Goal: Task Accomplishment & Management: Manage account settings

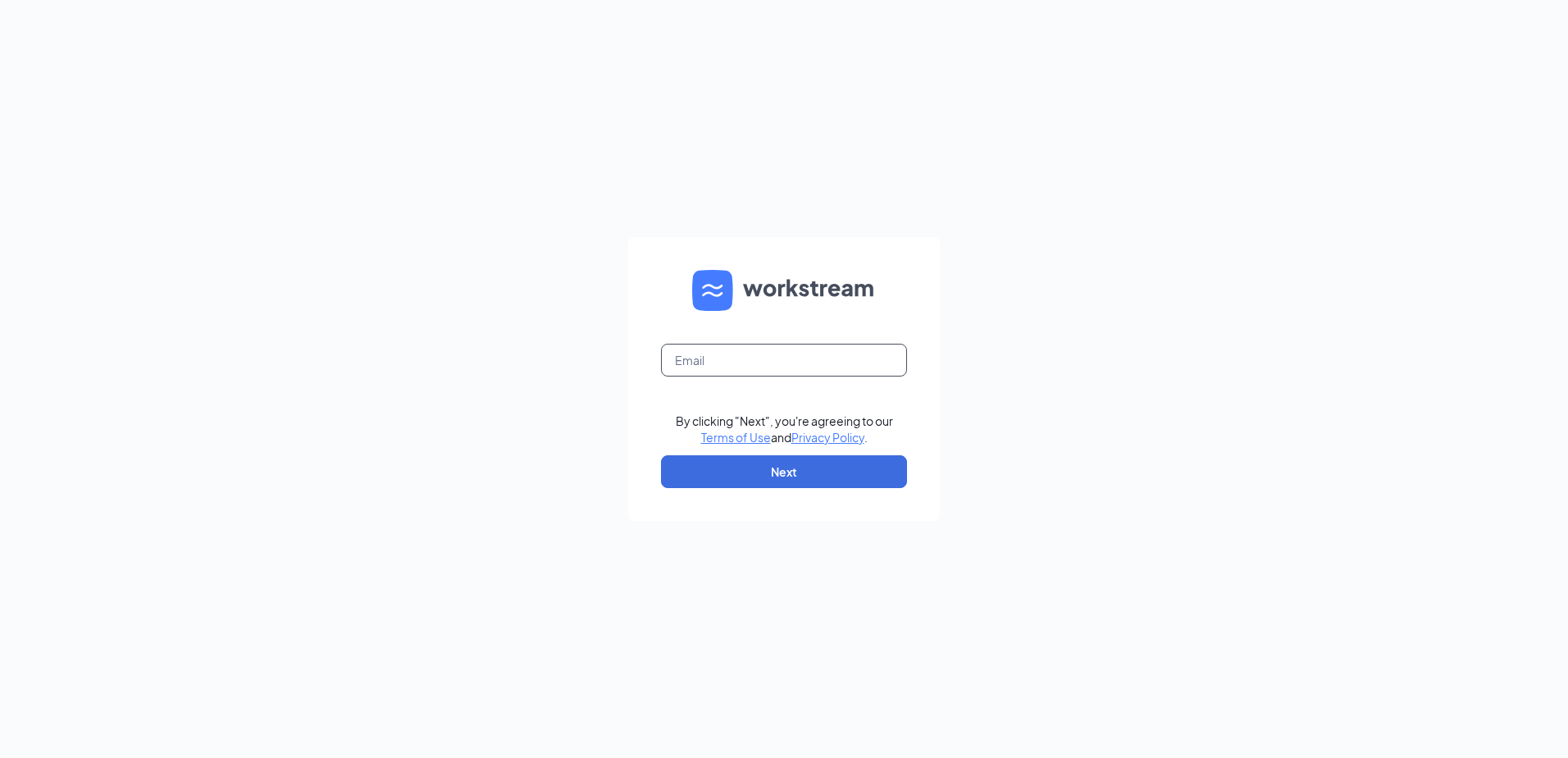
click at [727, 346] on input "text" at bounding box center [784, 360] width 246 height 33
type input "ihop1515@romulusinc.com"
click at [760, 473] on button "Next" at bounding box center [784, 471] width 246 height 33
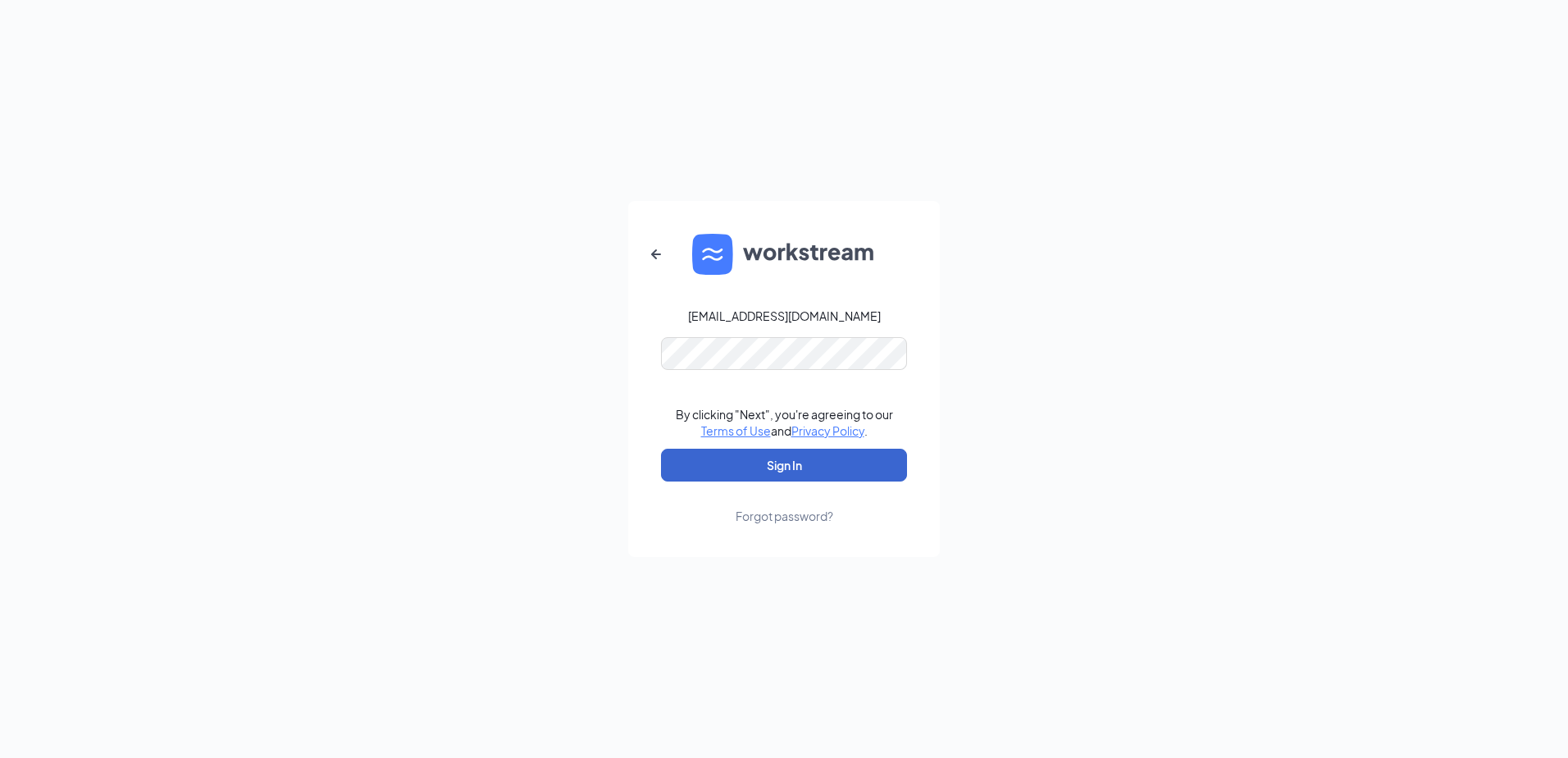
click at [813, 470] on button "Sign In" at bounding box center [784, 465] width 246 height 33
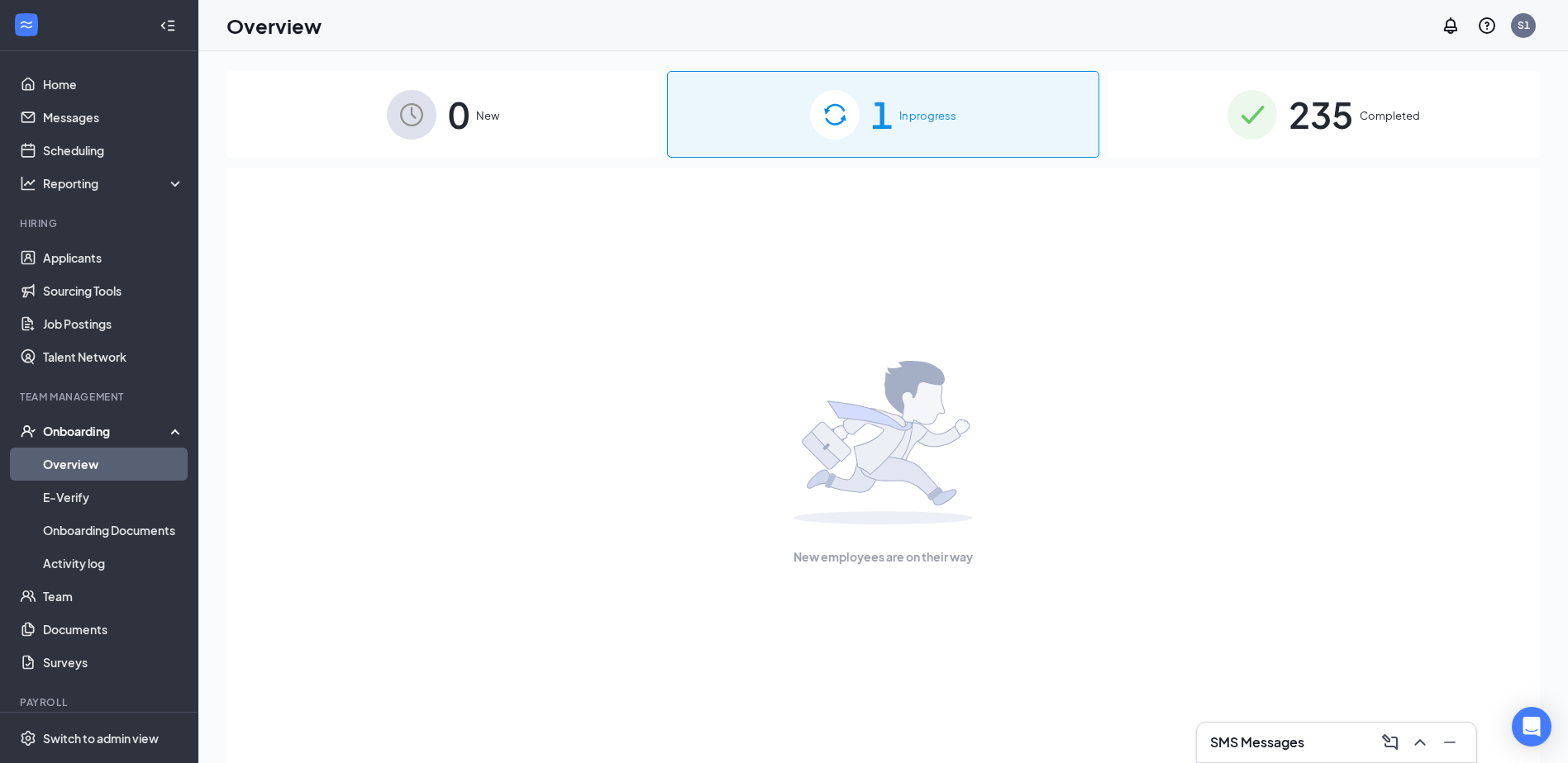
click at [920, 118] on span "In progress" at bounding box center [927, 116] width 57 height 17
click at [99, 146] on link "Scheduling" at bounding box center [113, 150] width 141 height 33
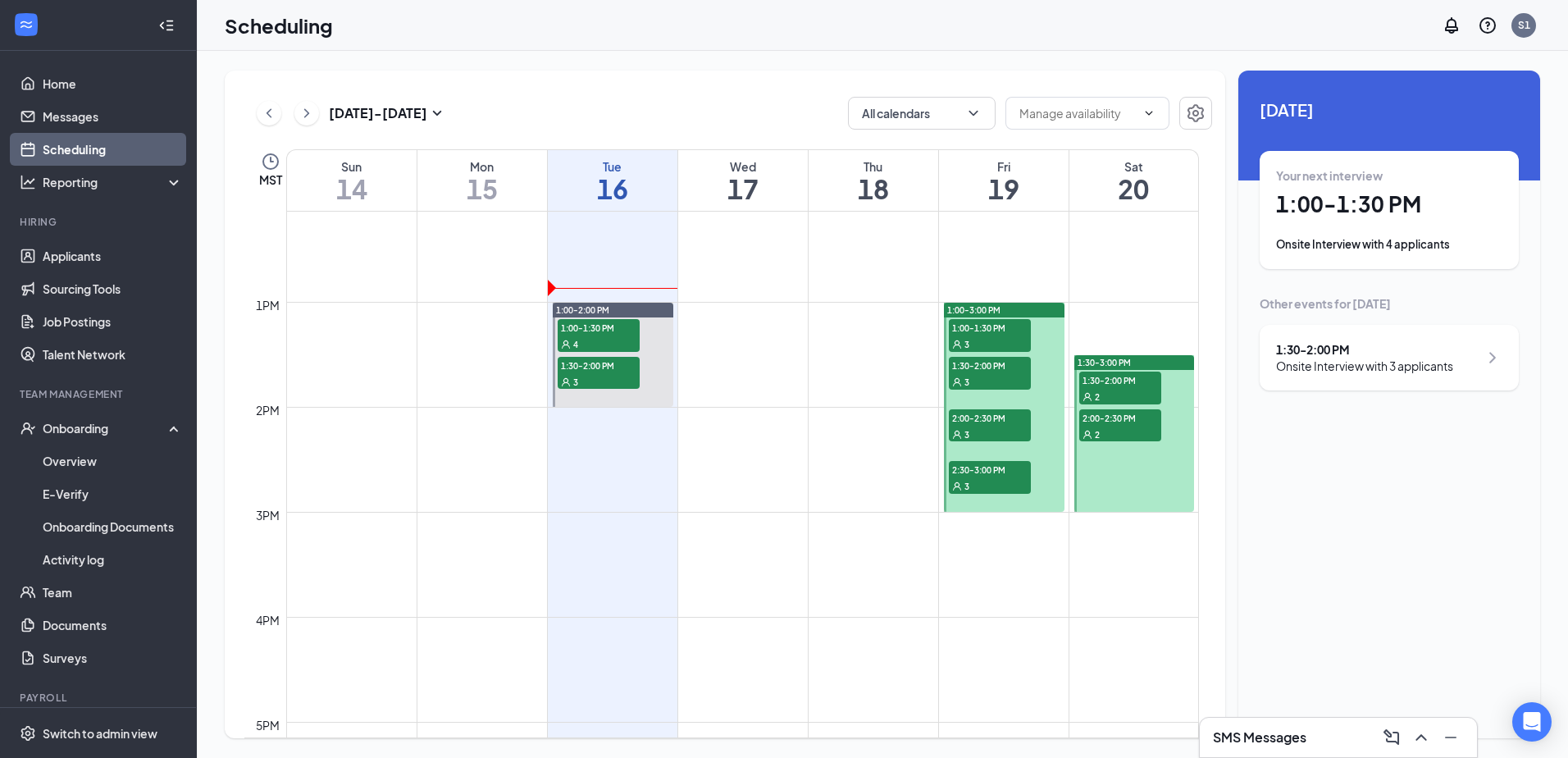
scroll to position [1299, 0]
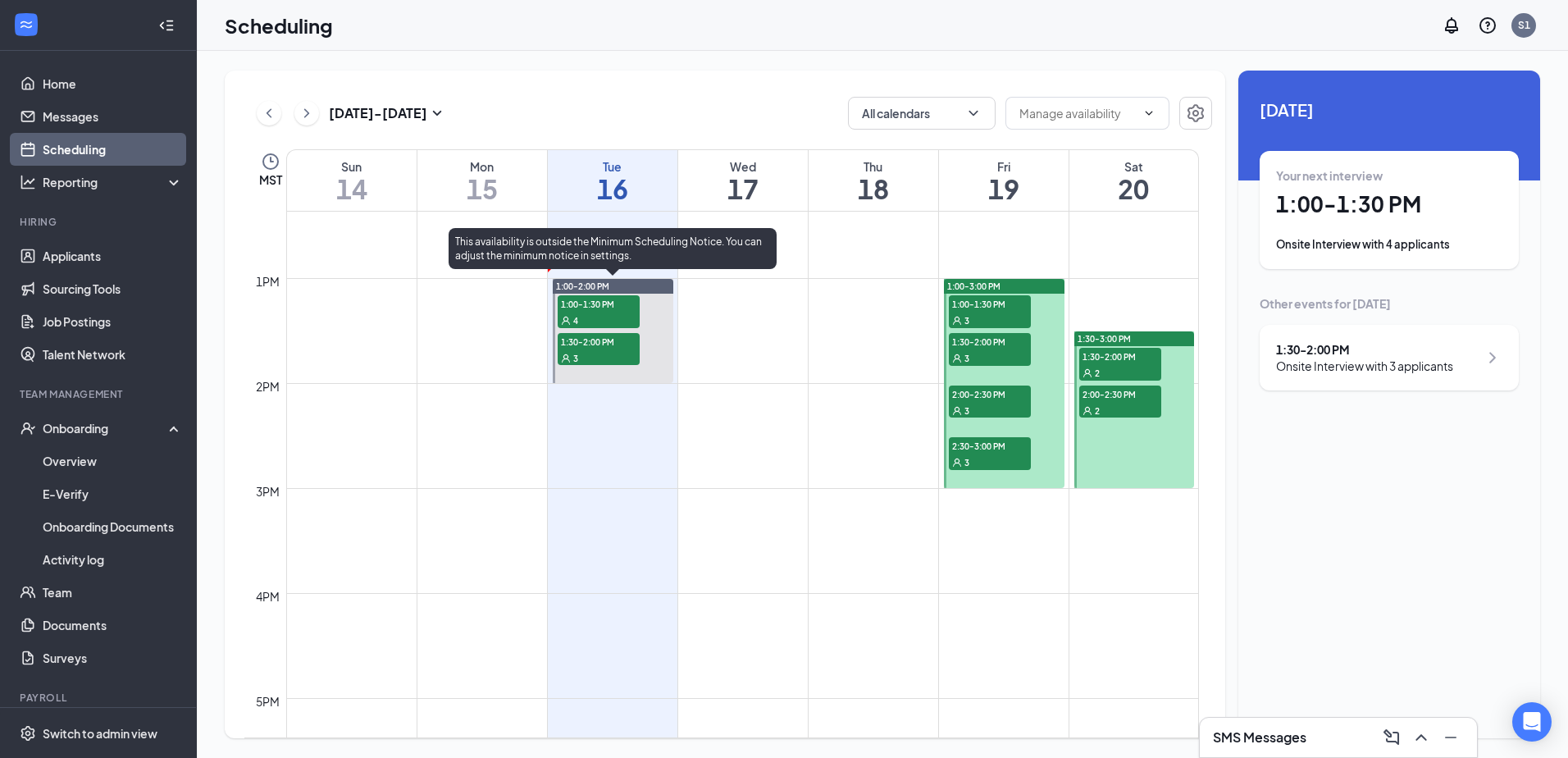
click at [616, 318] on div "4" at bounding box center [599, 320] width 82 height 17
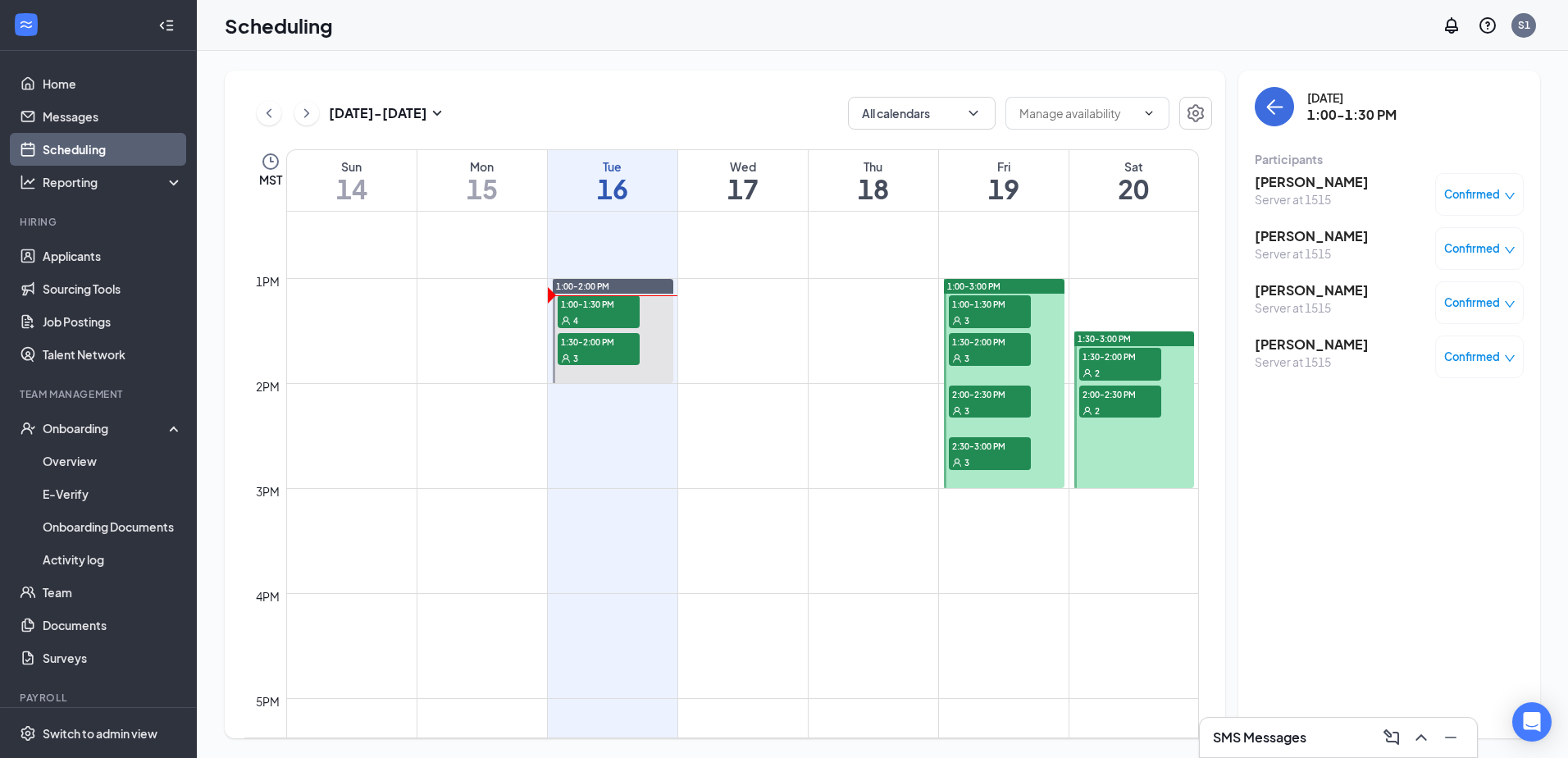
click at [1328, 189] on h3 "[PERSON_NAME]" at bounding box center [1312, 182] width 114 height 18
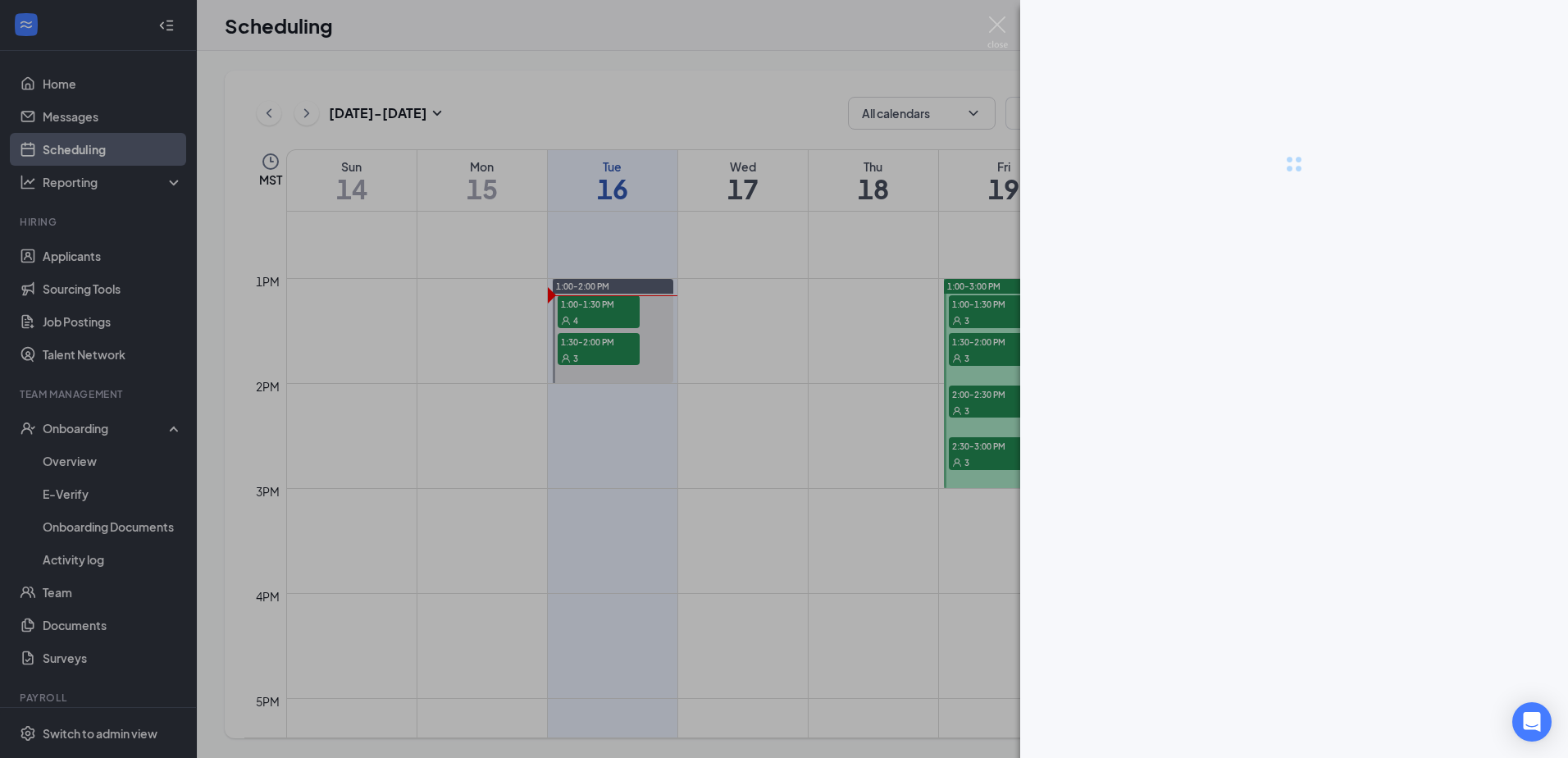
click at [767, 234] on div at bounding box center [784, 379] width 1568 height 758
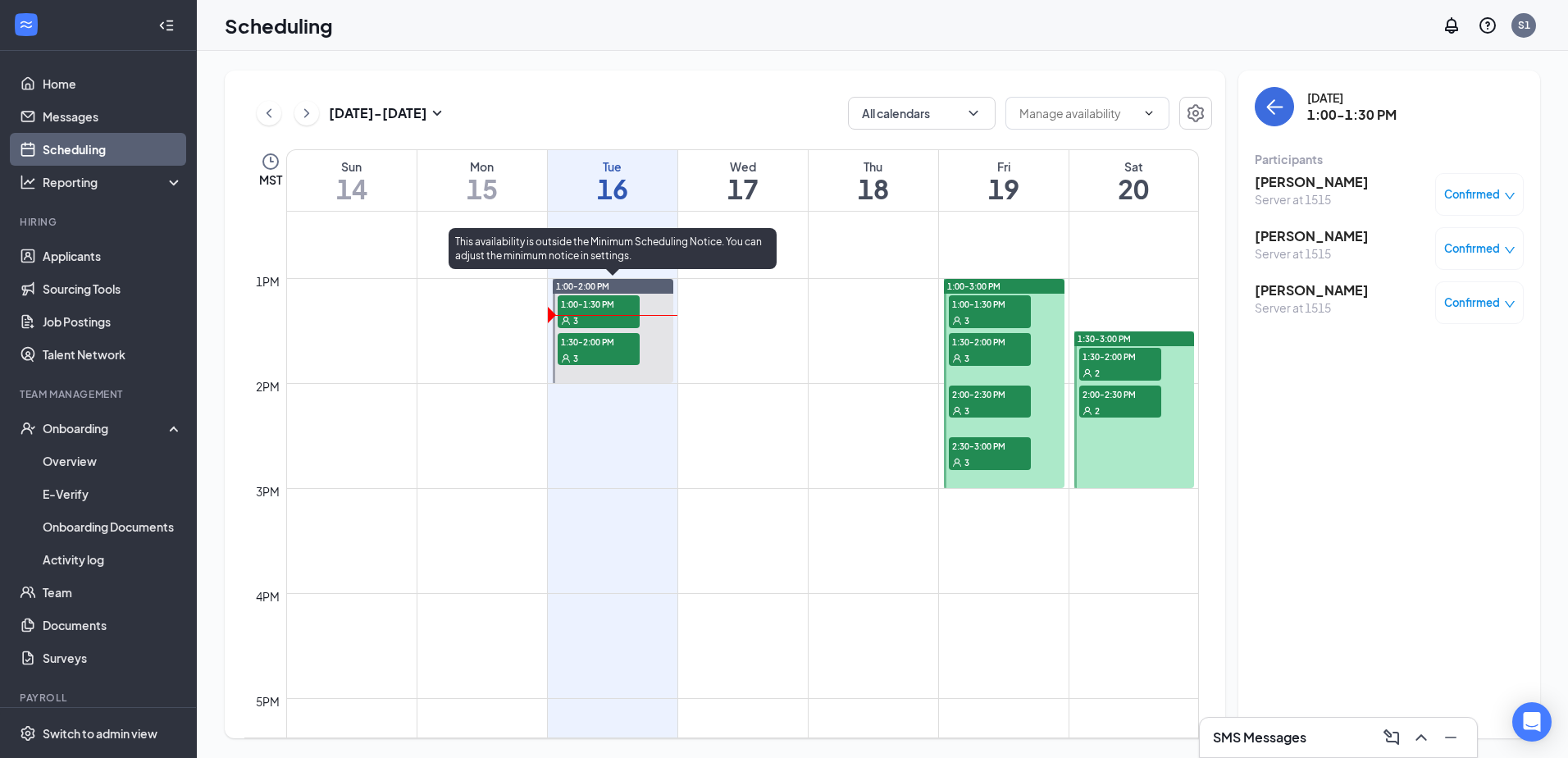
click at [614, 312] on div "3" at bounding box center [599, 320] width 82 height 17
click at [627, 352] on div "3" at bounding box center [599, 358] width 82 height 17
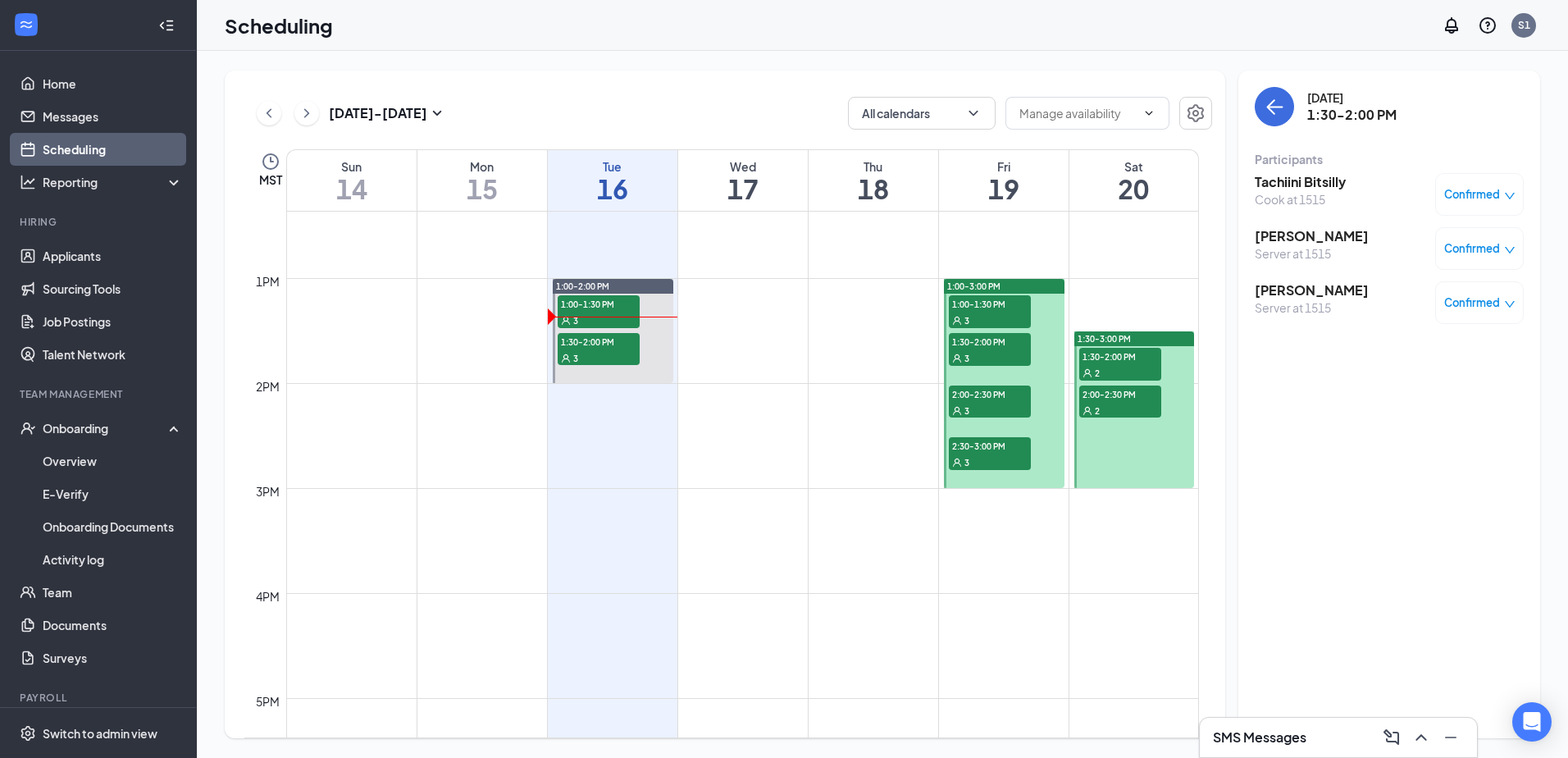
click at [1298, 190] on h3 "Tachiini Bitsilly" at bounding box center [1300, 182] width 91 height 18
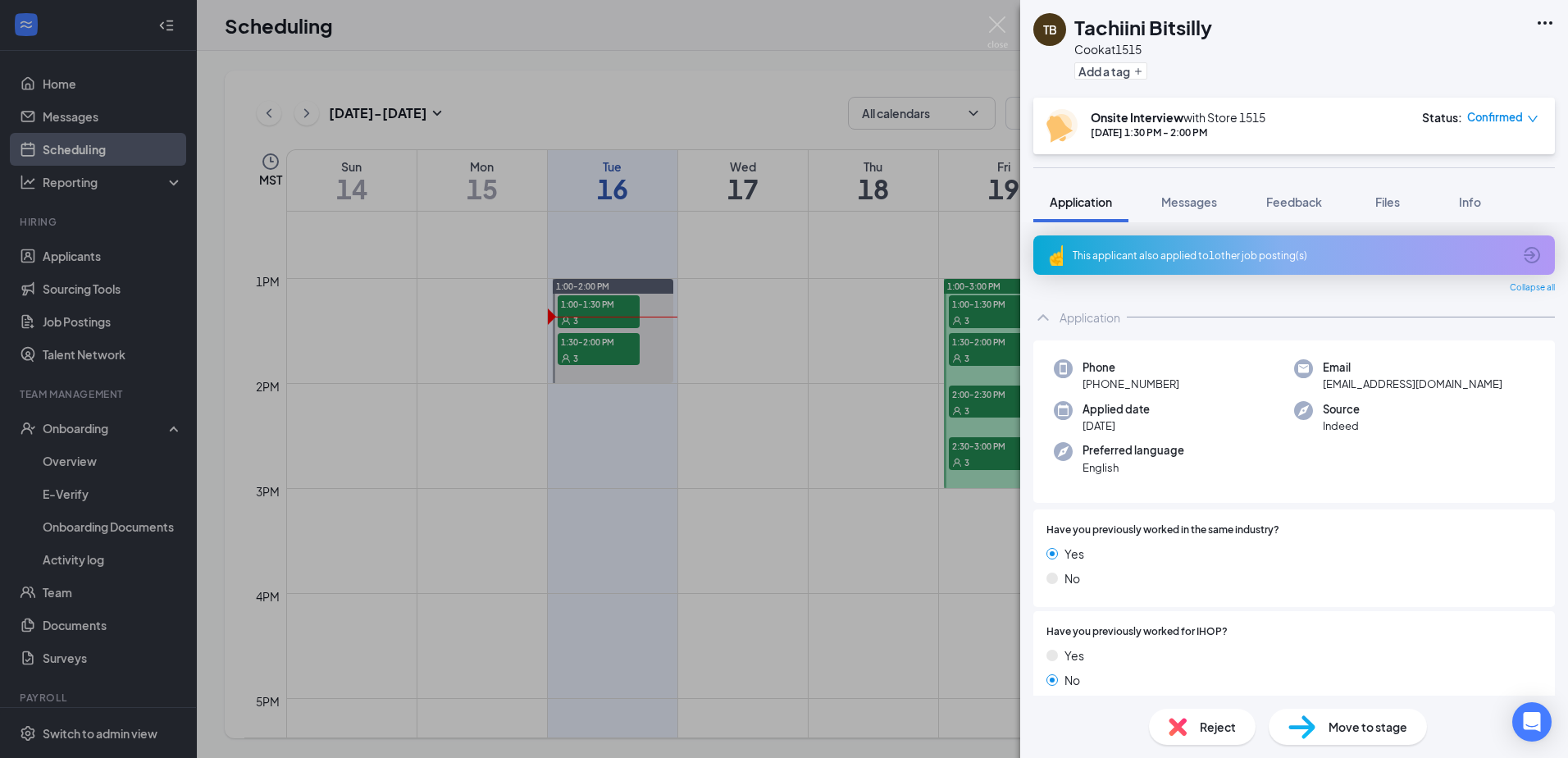
click at [1216, 260] on div "This applicant also applied to 1 other job posting(s)" at bounding box center [1292, 255] width 439 height 14
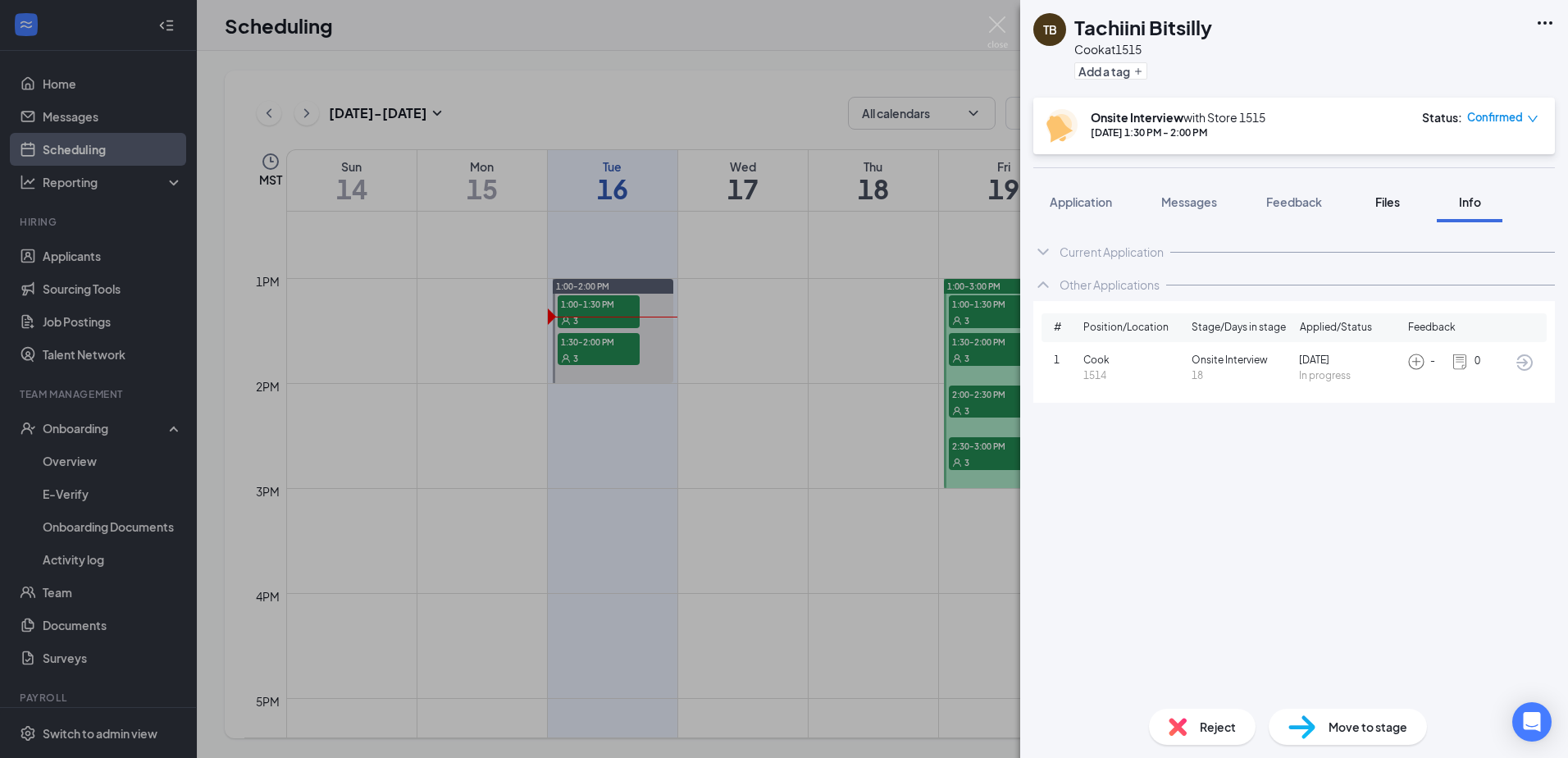
click at [1387, 201] on span "Files" at bounding box center [1387, 202] width 24 height 15
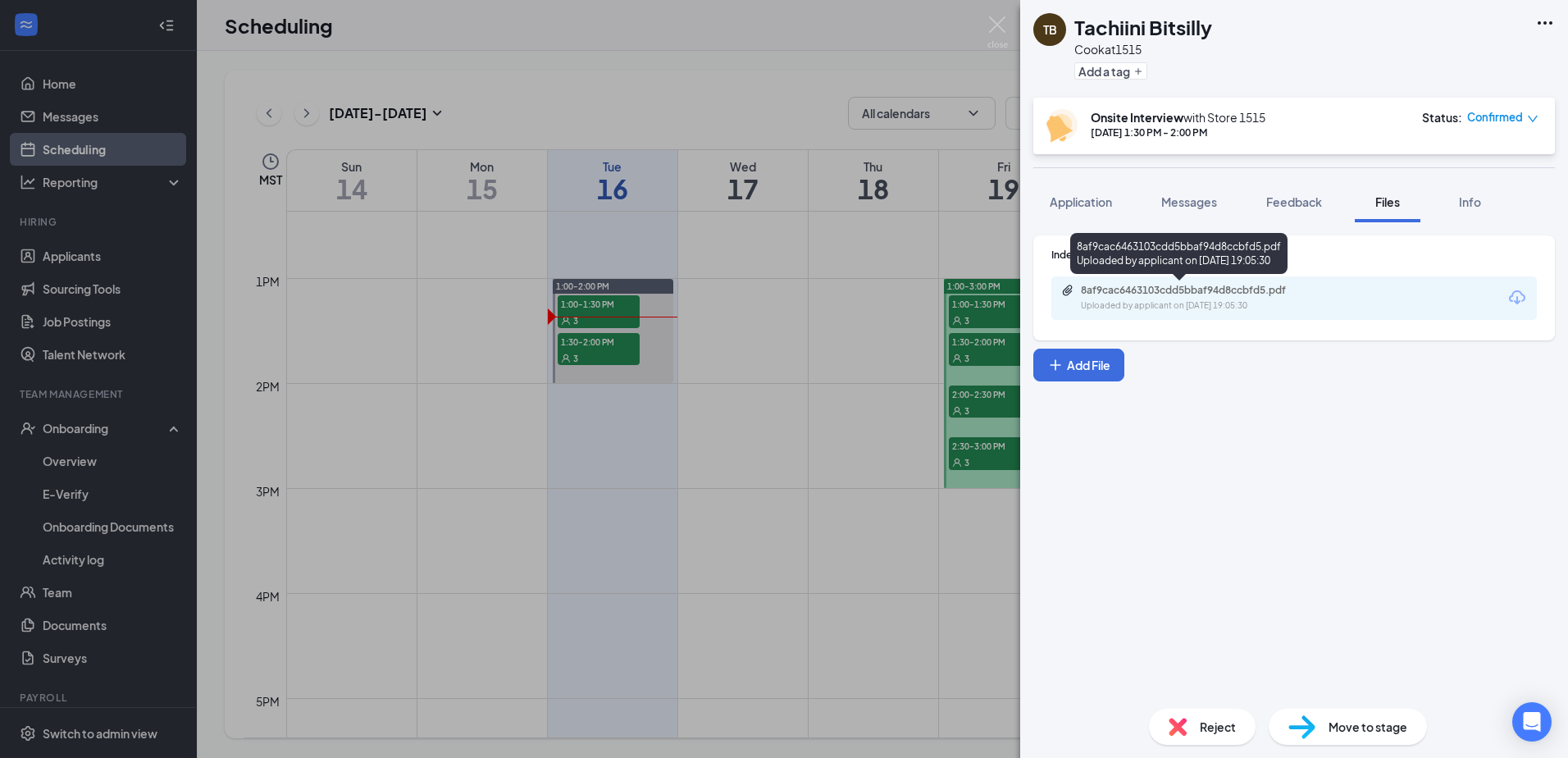
click at [1213, 294] on div "8af9cac6463103cdd5bbaf94d8ccbfd5.pdf" at bounding box center [1195, 291] width 229 height 13
click at [995, 23] on img at bounding box center [998, 33] width 20 height 32
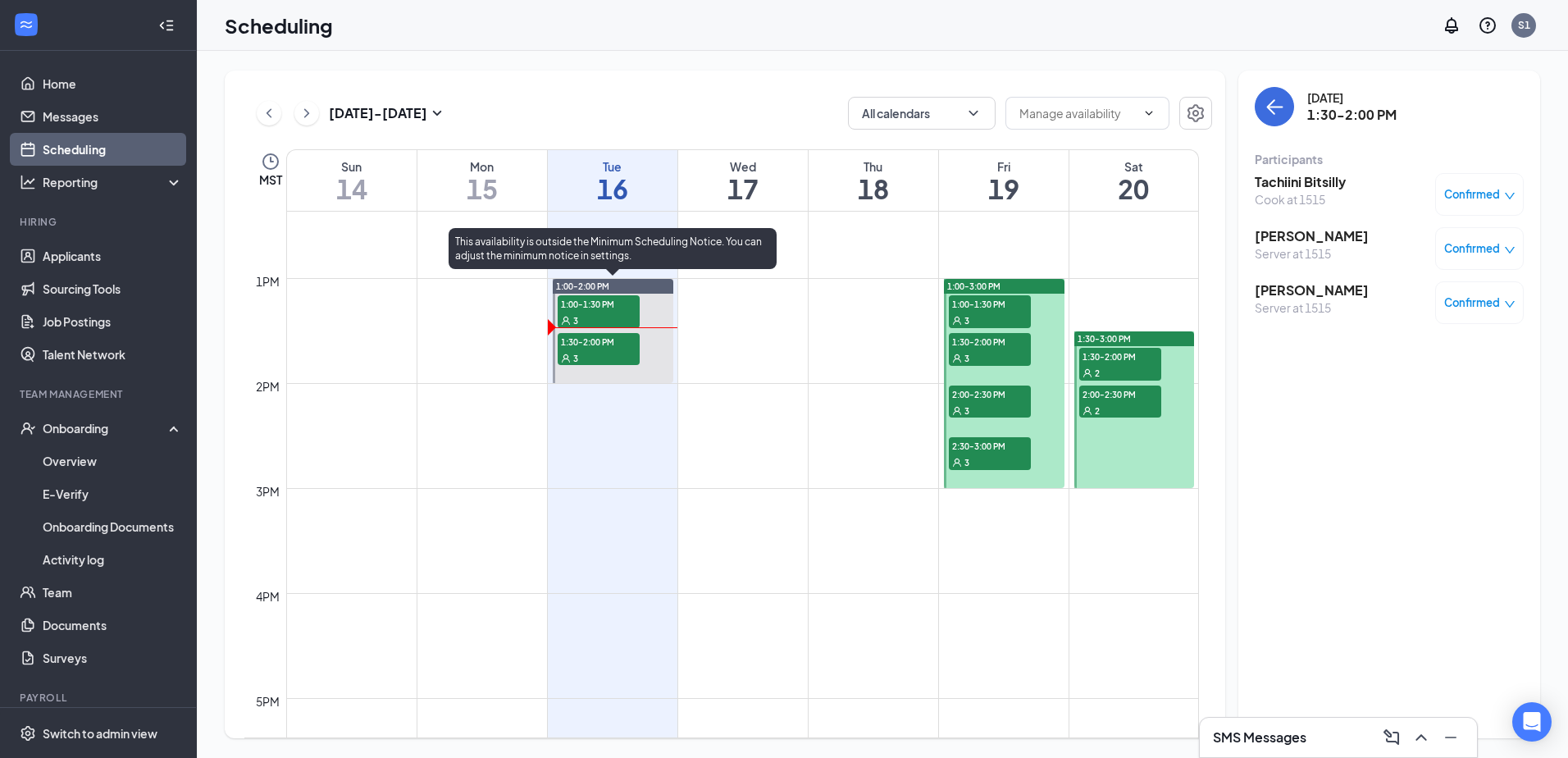
click at [583, 310] on span "1:00-1:30 PM" at bounding box center [599, 304] width 82 height 17
click at [583, 351] on div "3" at bounding box center [599, 358] width 82 height 17
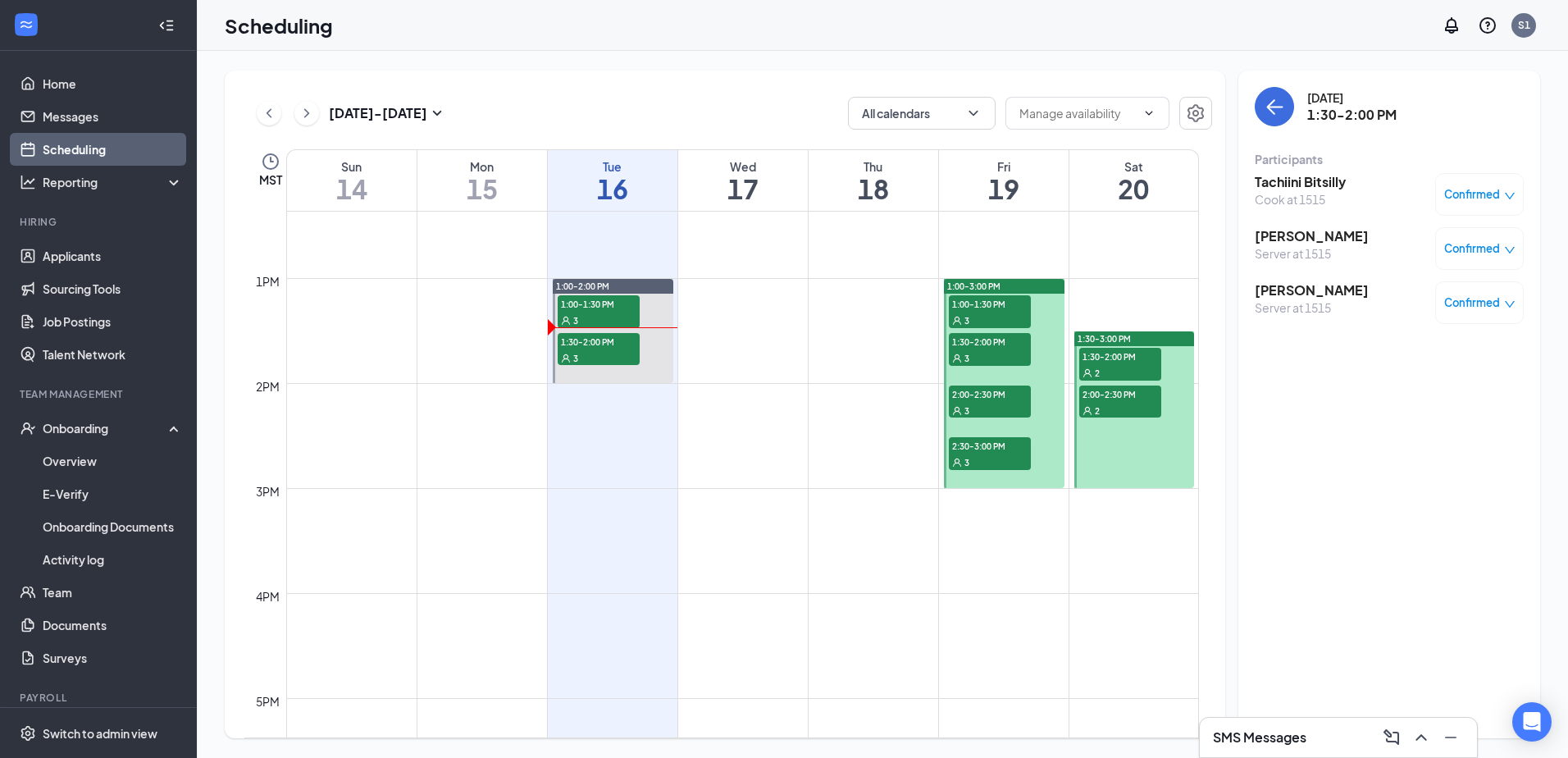
click at [1293, 181] on h3 "Tachiini Bitsilly" at bounding box center [1300, 182] width 91 height 18
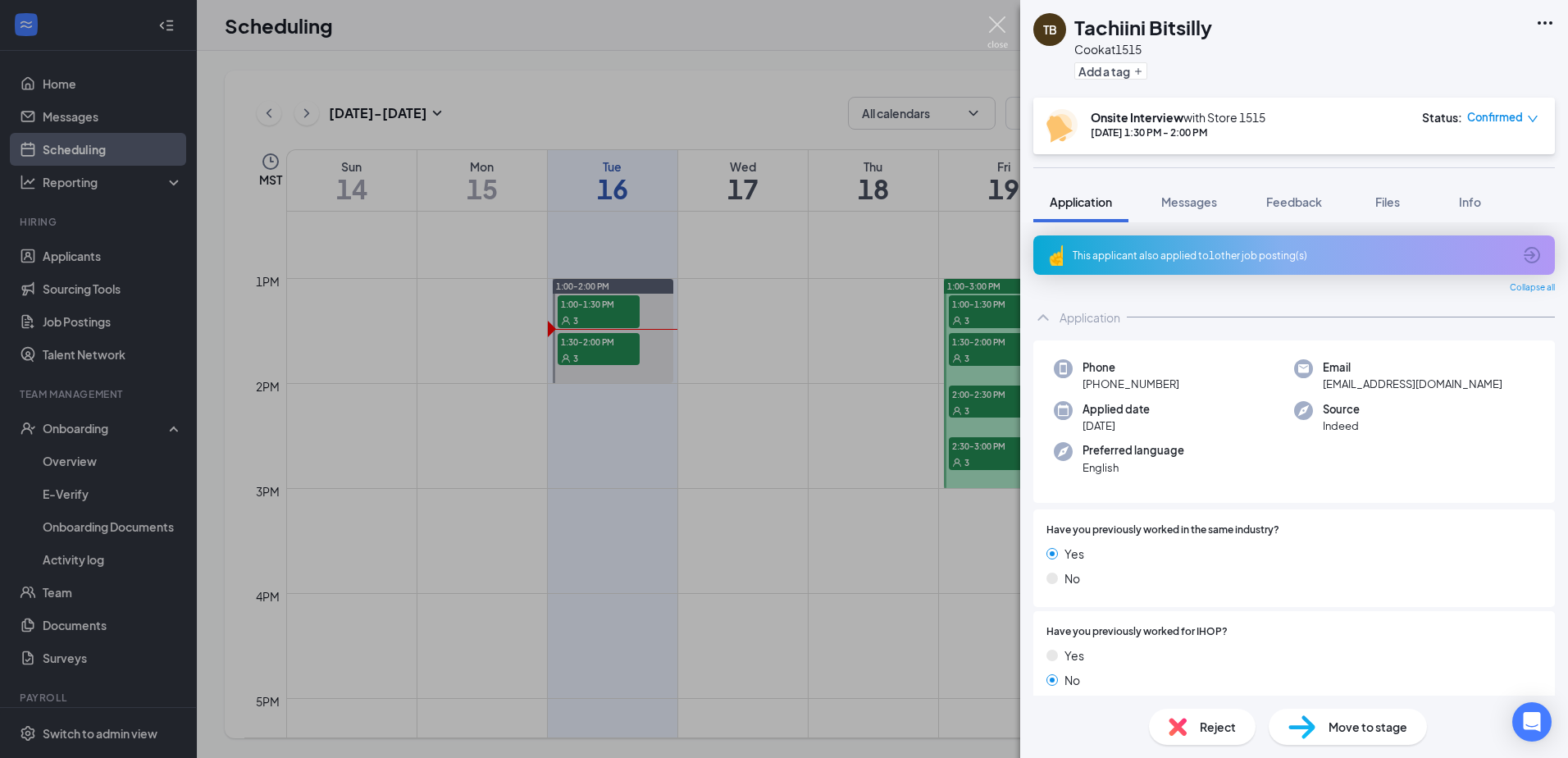
click at [1000, 23] on img at bounding box center [998, 33] width 20 height 32
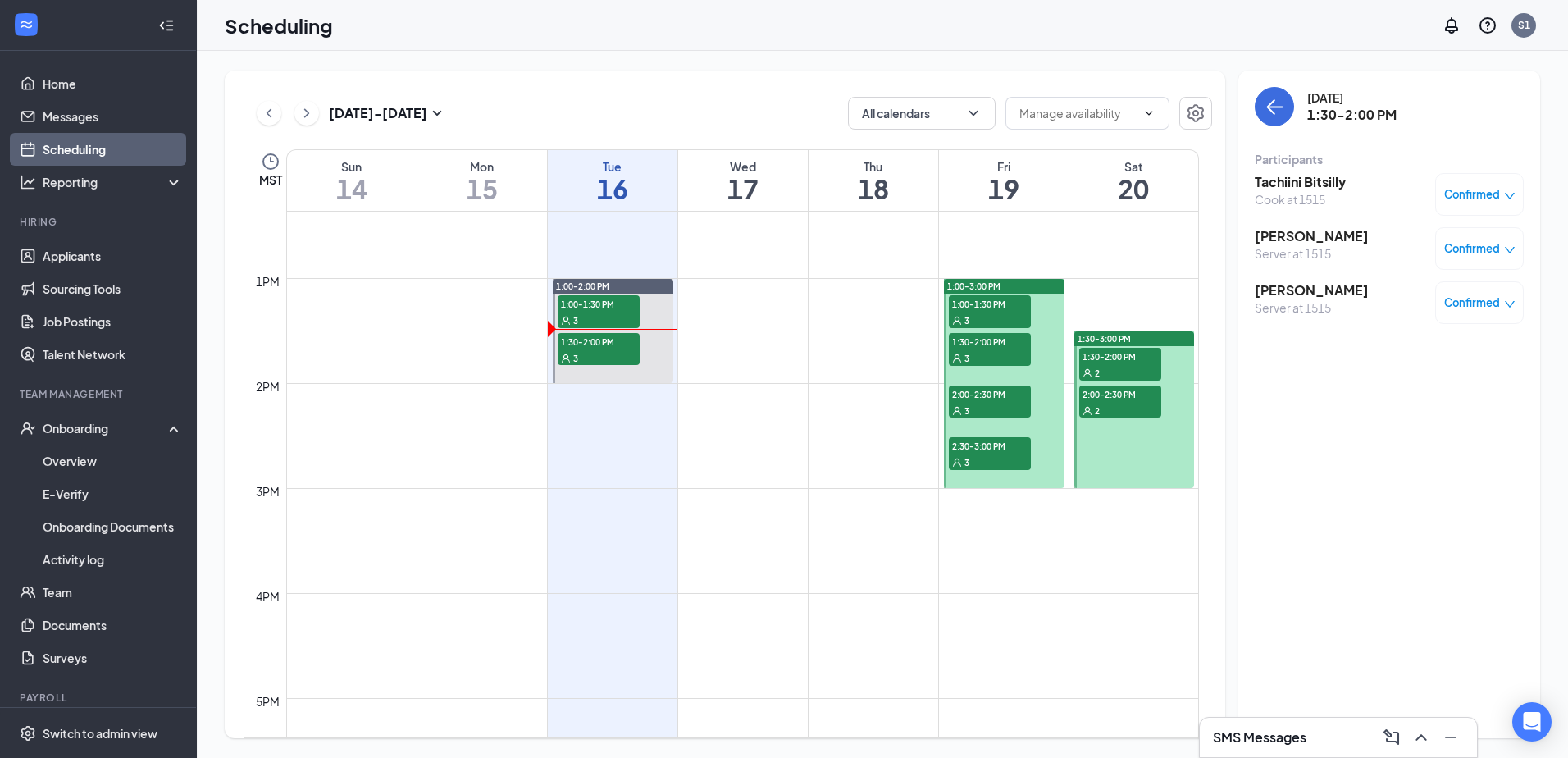
click at [1318, 290] on h3 "[PERSON_NAME]" at bounding box center [1312, 290] width 114 height 18
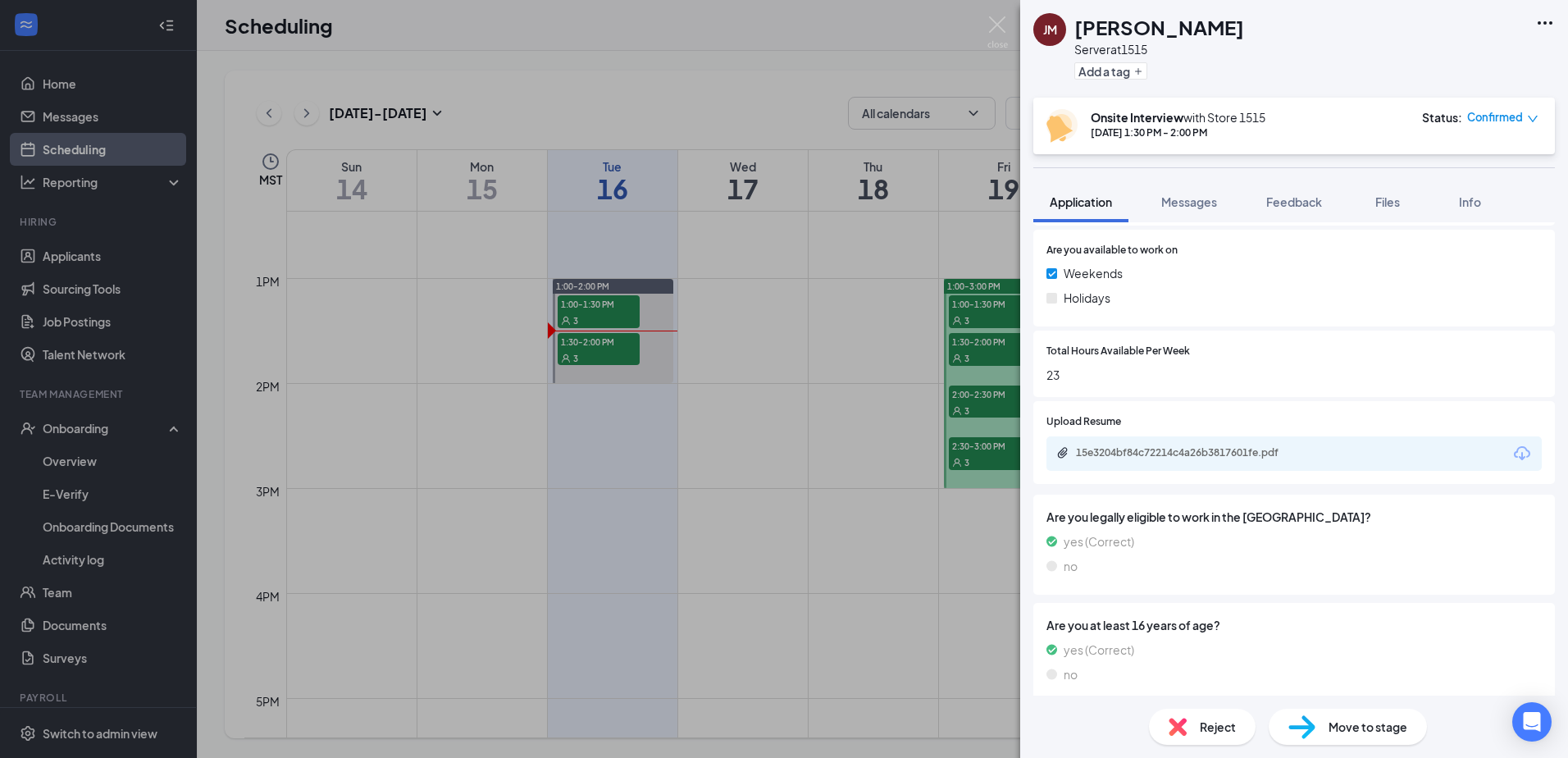
scroll to position [726, 0]
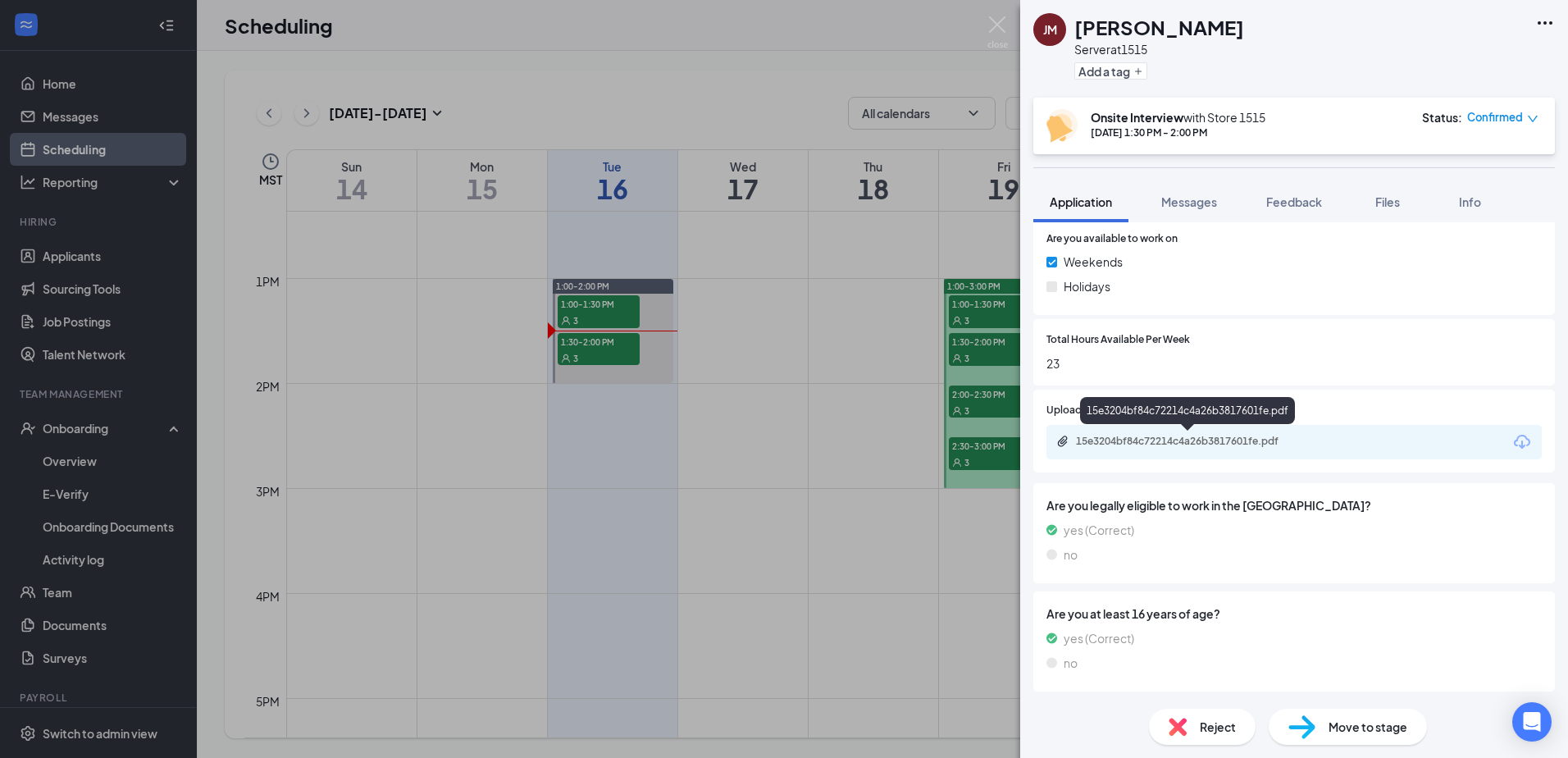
click at [1193, 449] on div "15e3204bf84c72214c4a26b3817601fe.pdf" at bounding box center [1189, 443] width 265 height 16
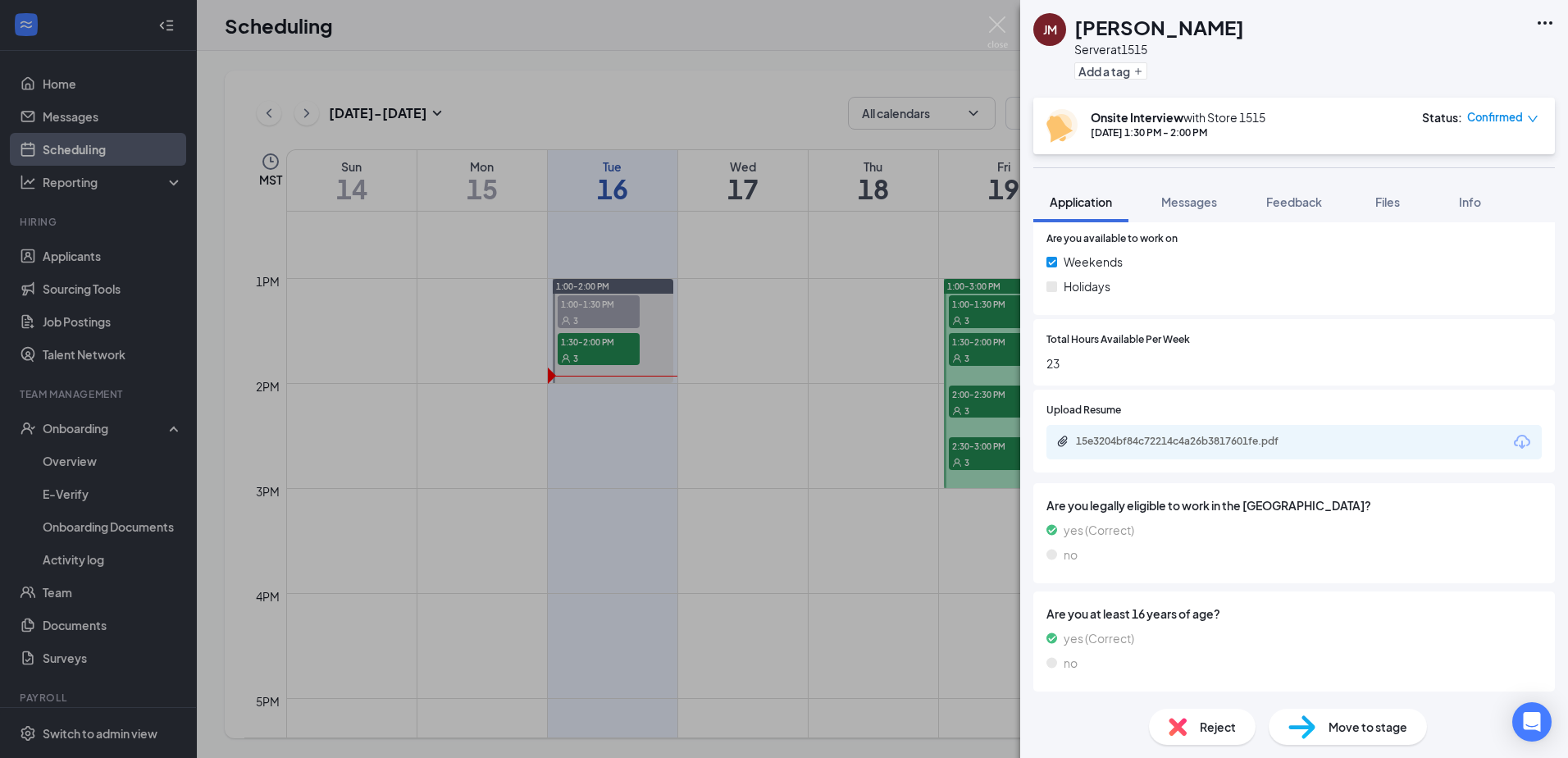
scroll to position [719, 0]
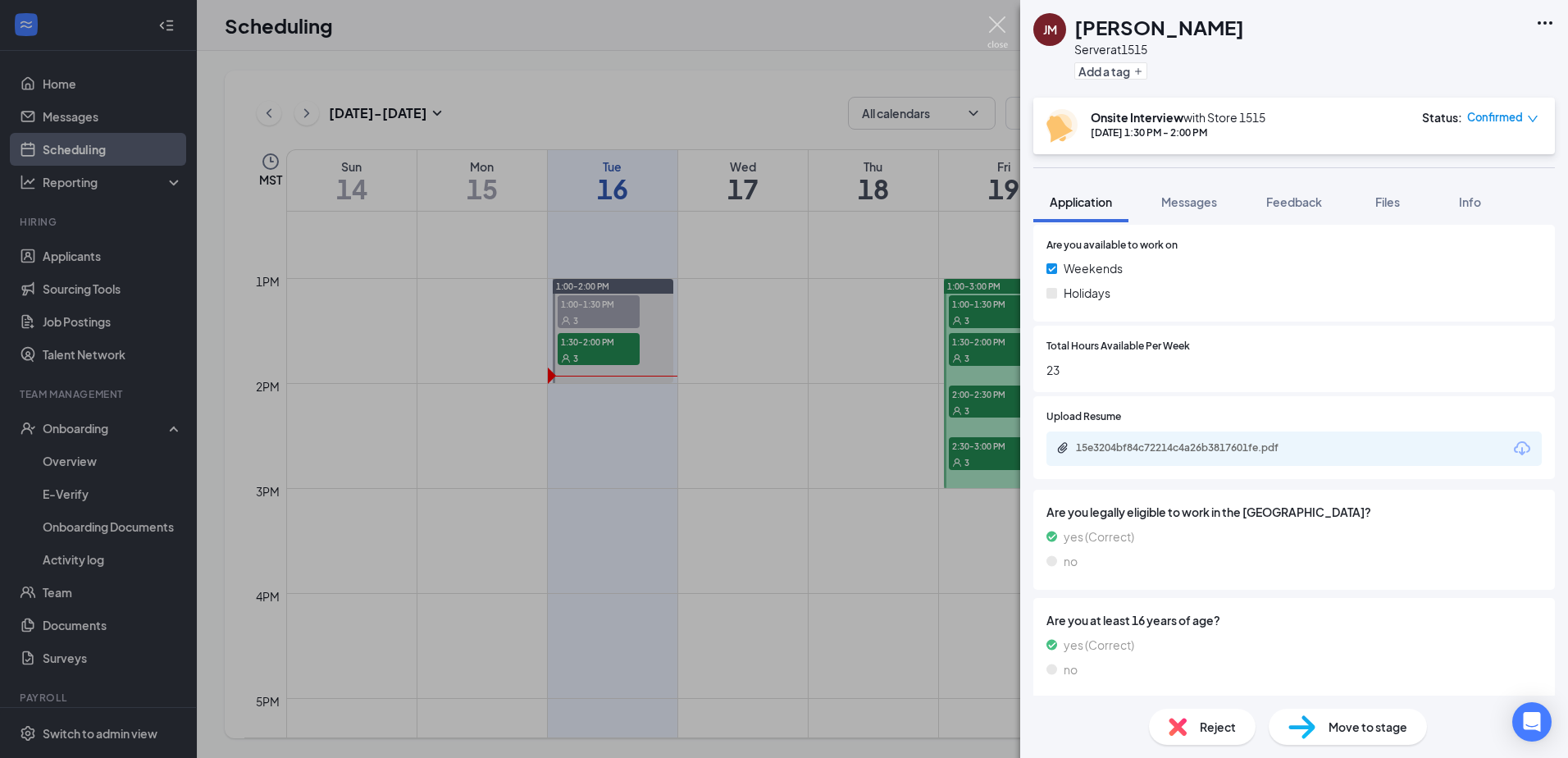
click at [1002, 25] on img at bounding box center [998, 33] width 20 height 32
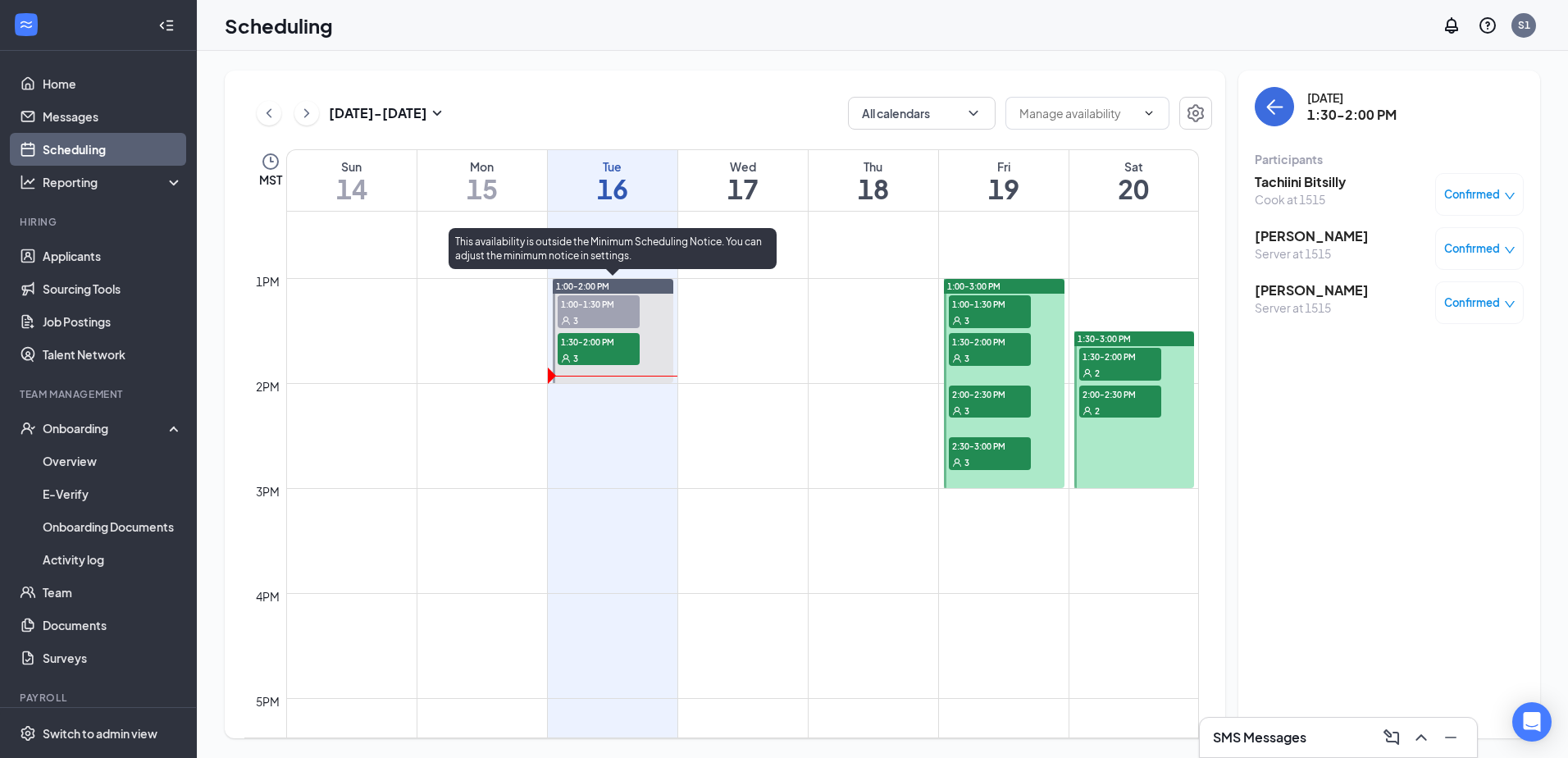
click at [585, 305] on span "1:00-1:30 PM" at bounding box center [599, 304] width 82 height 17
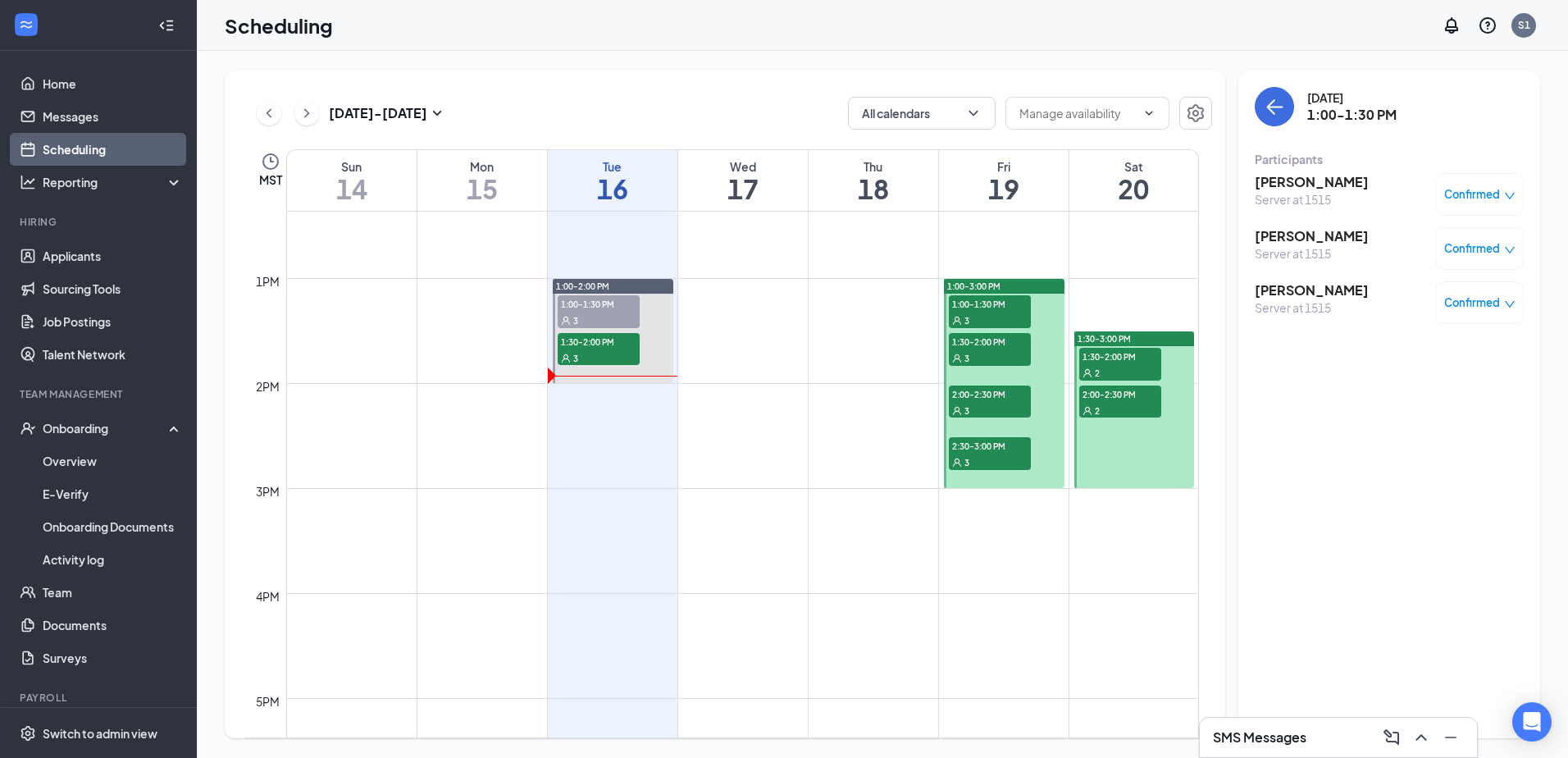
click at [1500, 194] on div "Confirmed" at bounding box center [1480, 195] width 71 height 17
click at [1421, 301] on span "Mark as no-show" at bounding box center [1431, 303] width 91 height 18
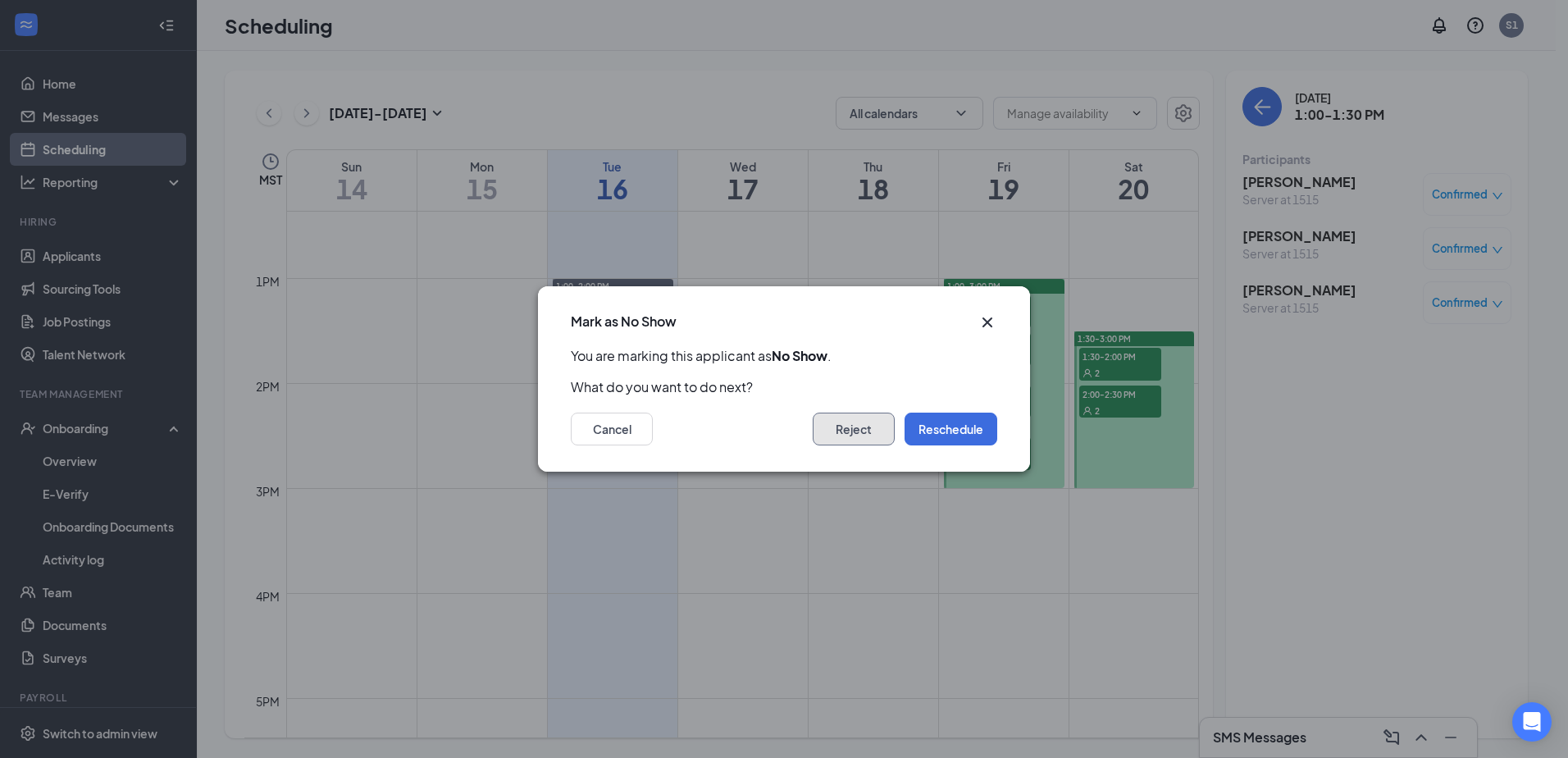
click at [847, 425] on button "Reject" at bounding box center [854, 429] width 82 height 33
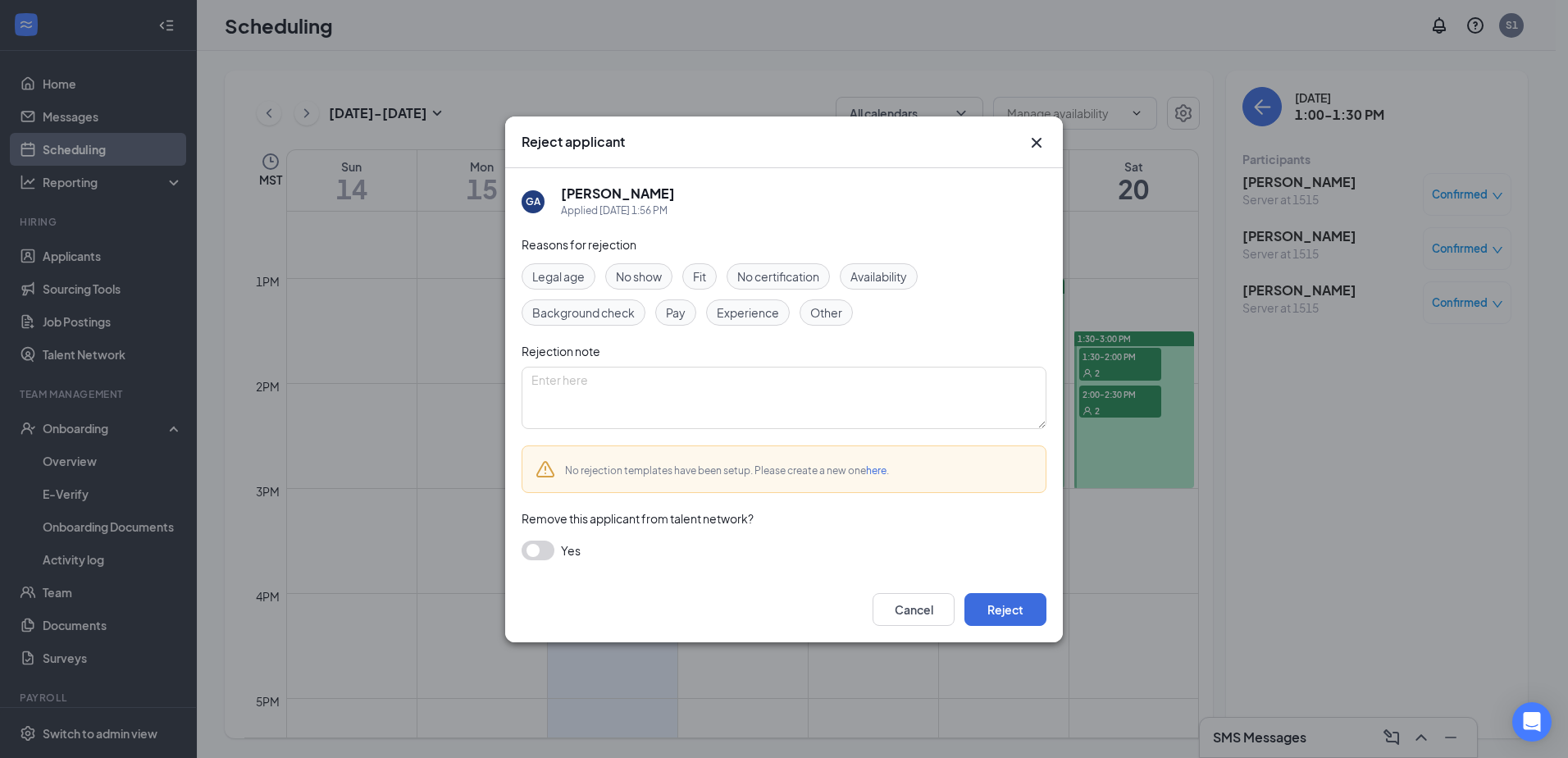
click at [632, 278] on span "No show" at bounding box center [638, 276] width 46 height 18
click at [695, 408] on textarea at bounding box center [784, 398] width 525 height 62
type textarea "no show"
click at [1020, 613] on button "Reject" at bounding box center [1005, 609] width 82 height 33
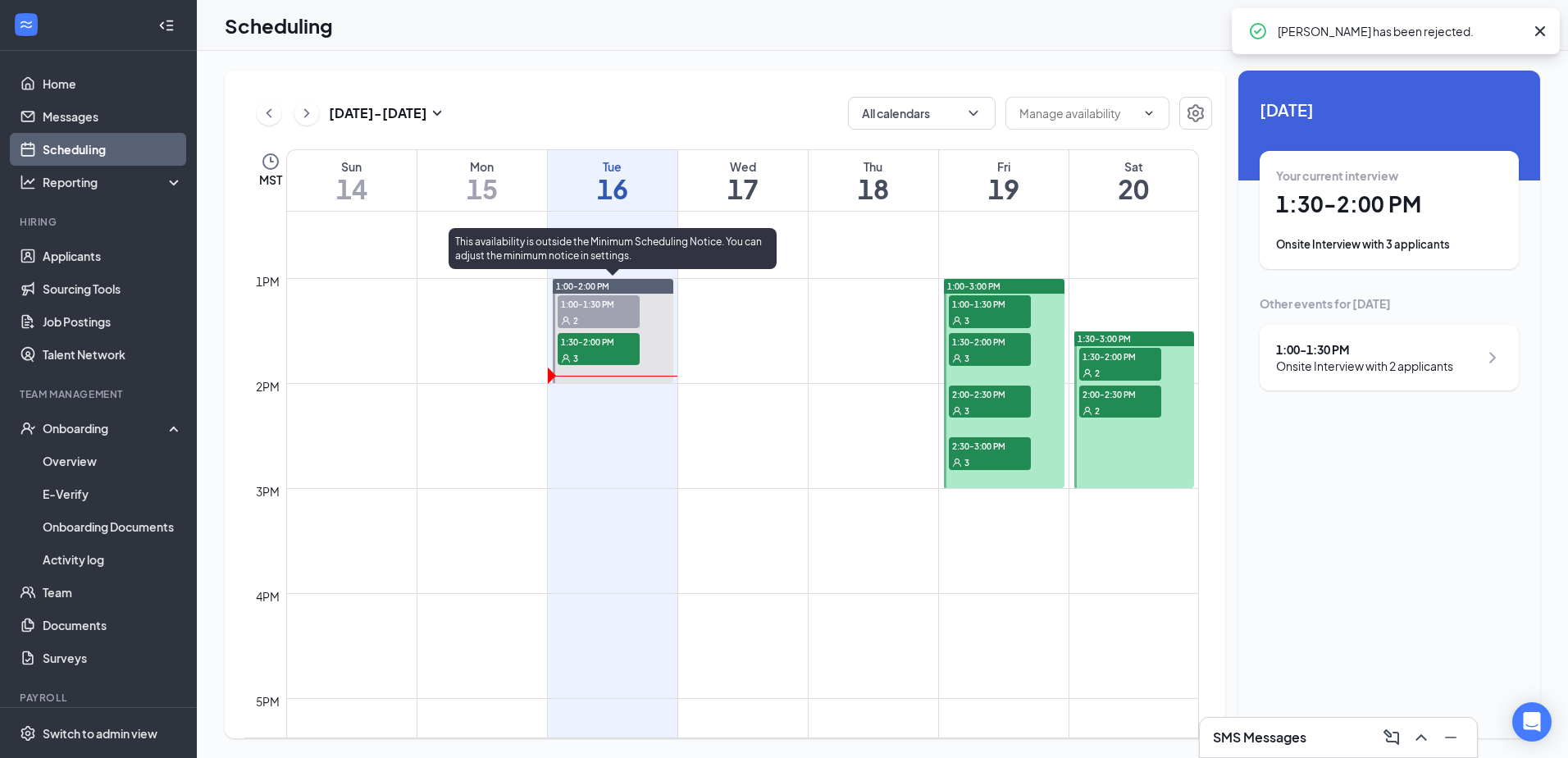
click at [605, 305] on span "1:00-1:30 PM" at bounding box center [599, 304] width 82 height 17
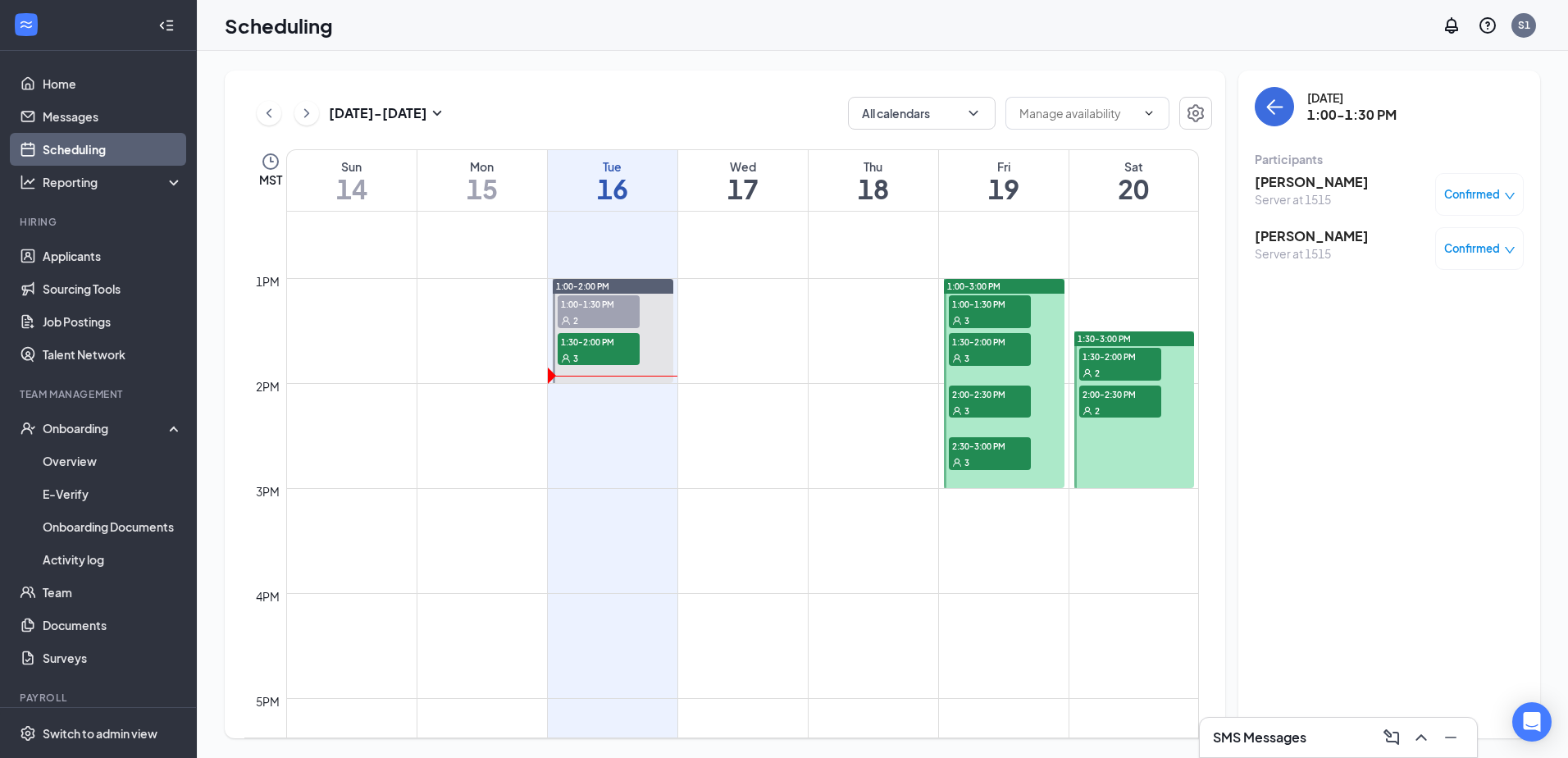
click at [1497, 198] on span "Confirmed" at bounding box center [1472, 195] width 55 height 17
click at [1445, 303] on span "Mark as no-show" at bounding box center [1431, 303] width 91 height 18
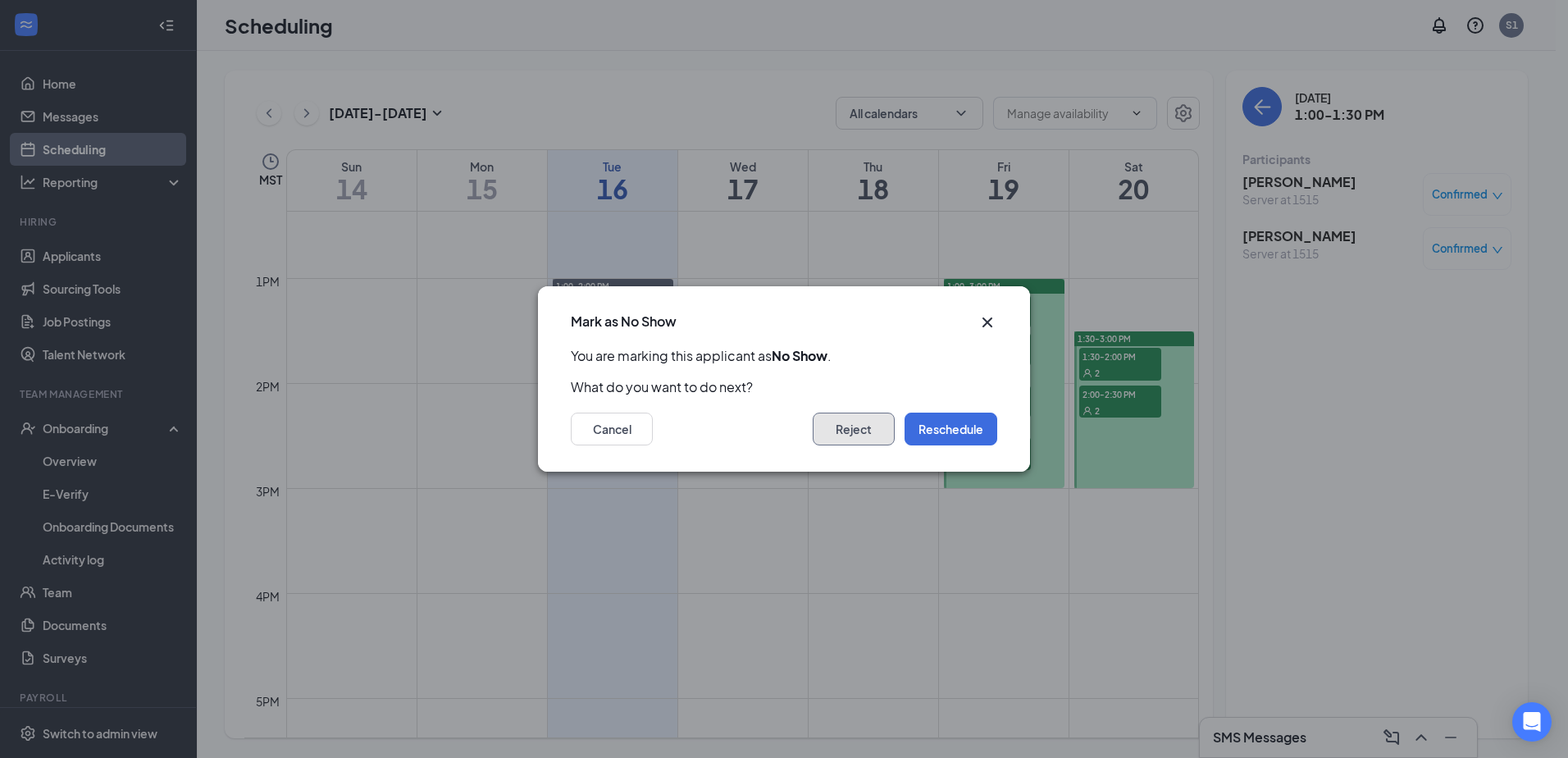
click at [866, 440] on button "Reject" at bounding box center [854, 429] width 82 height 33
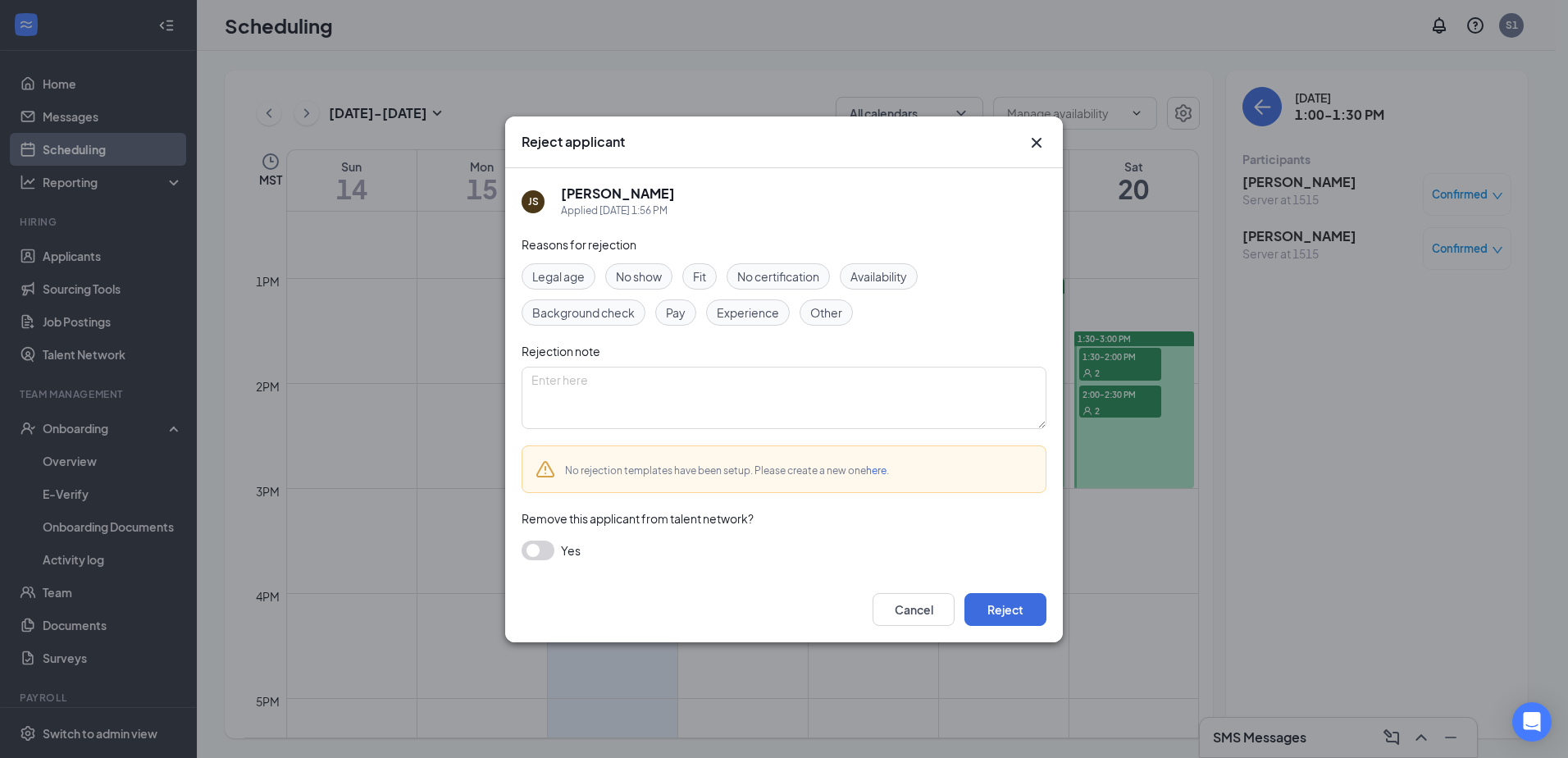
click at [671, 276] on div "No show" at bounding box center [639, 276] width 67 height 26
click at [607, 386] on textarea at bounding box center [784, 398] width 525 height 62
type textarea "no show"
click at [1030, 598] on button "Reject" at bounding box center [1005, 609] width 82 height 33
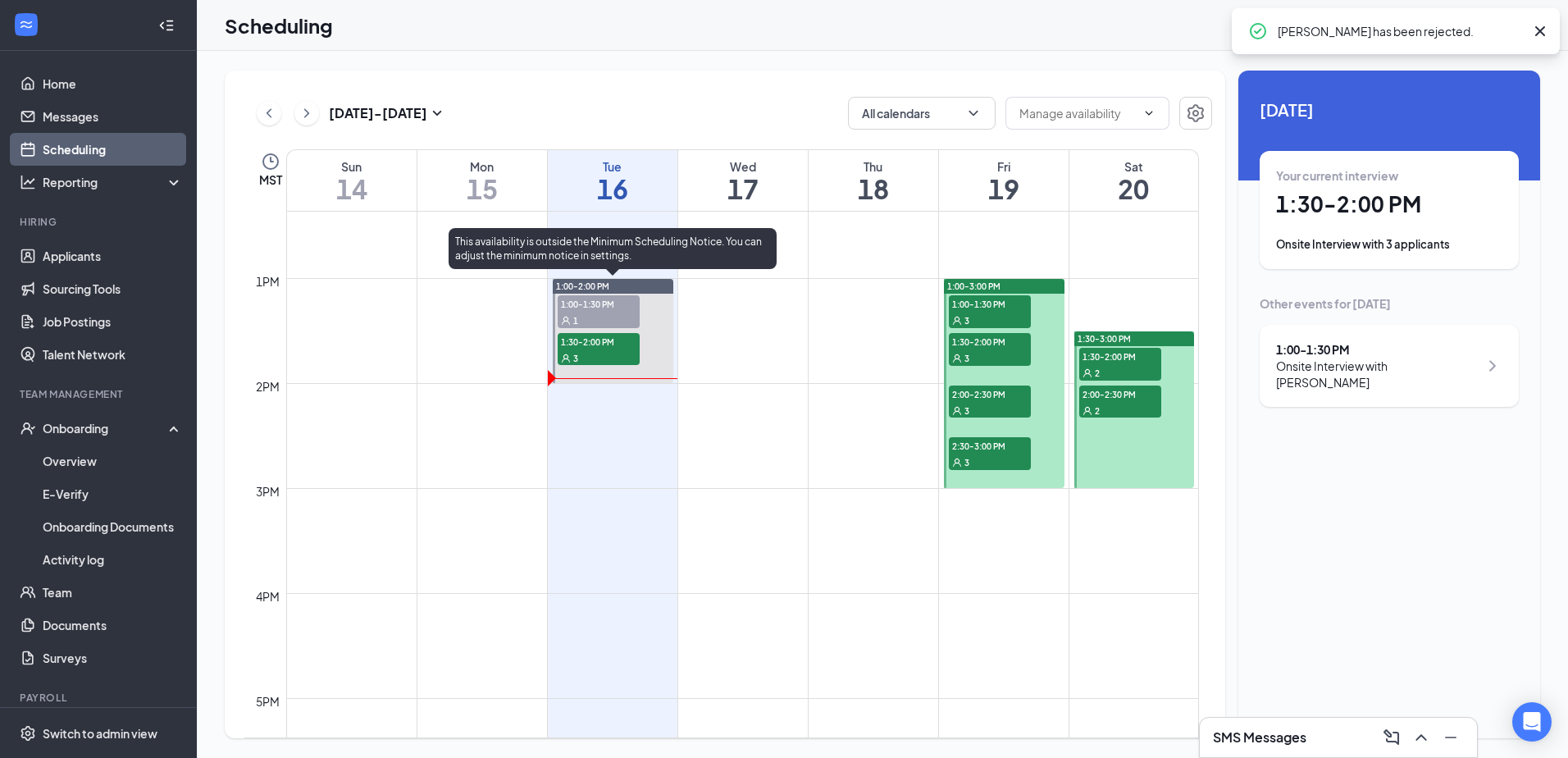
click at [607, 315] on div "1" at bounding box center [599, 320] width 82 height 17
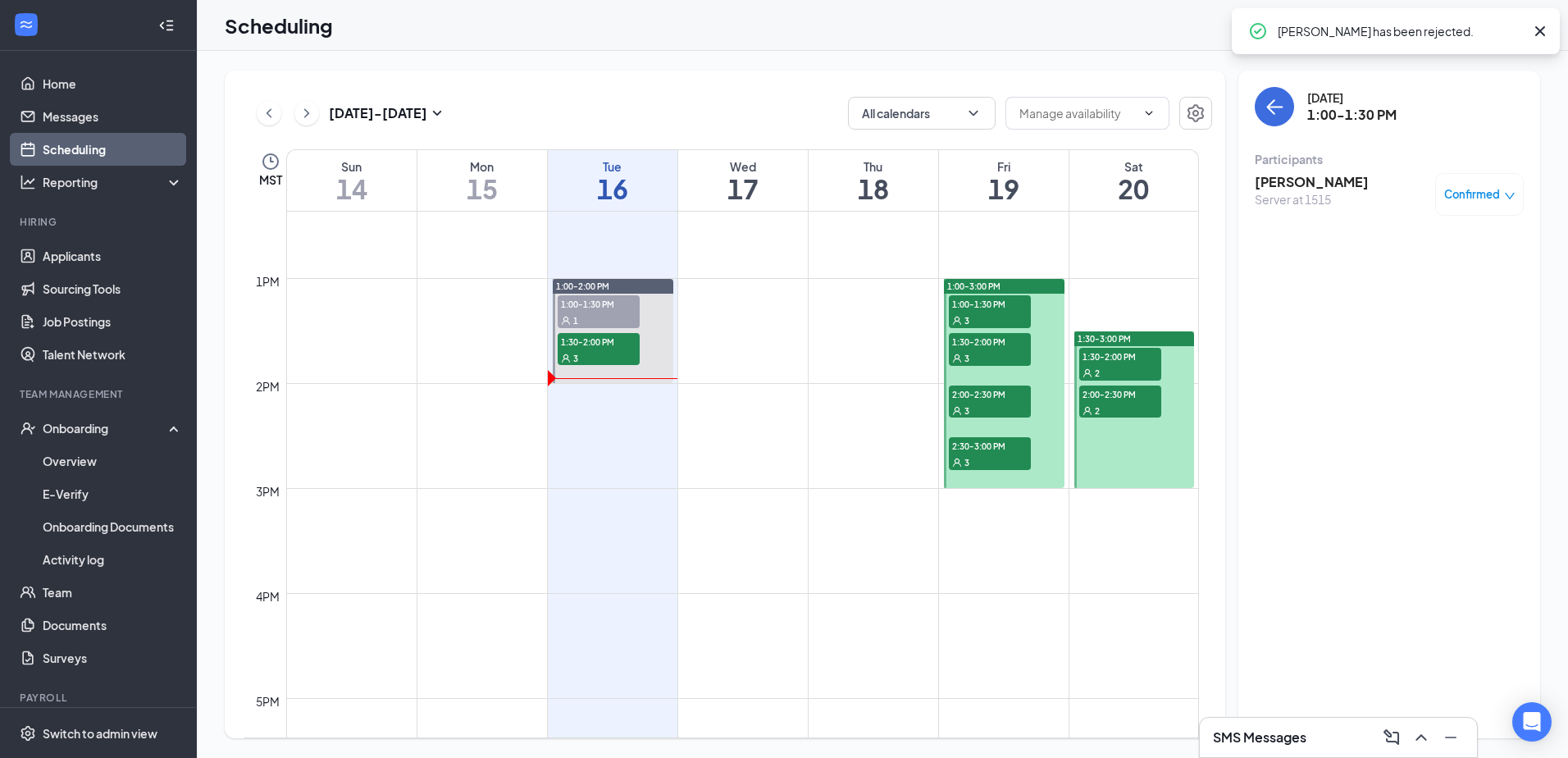
click at [1486, 190] on span "Confirmed" at bounding box center [1472, 195] width 55 height 17
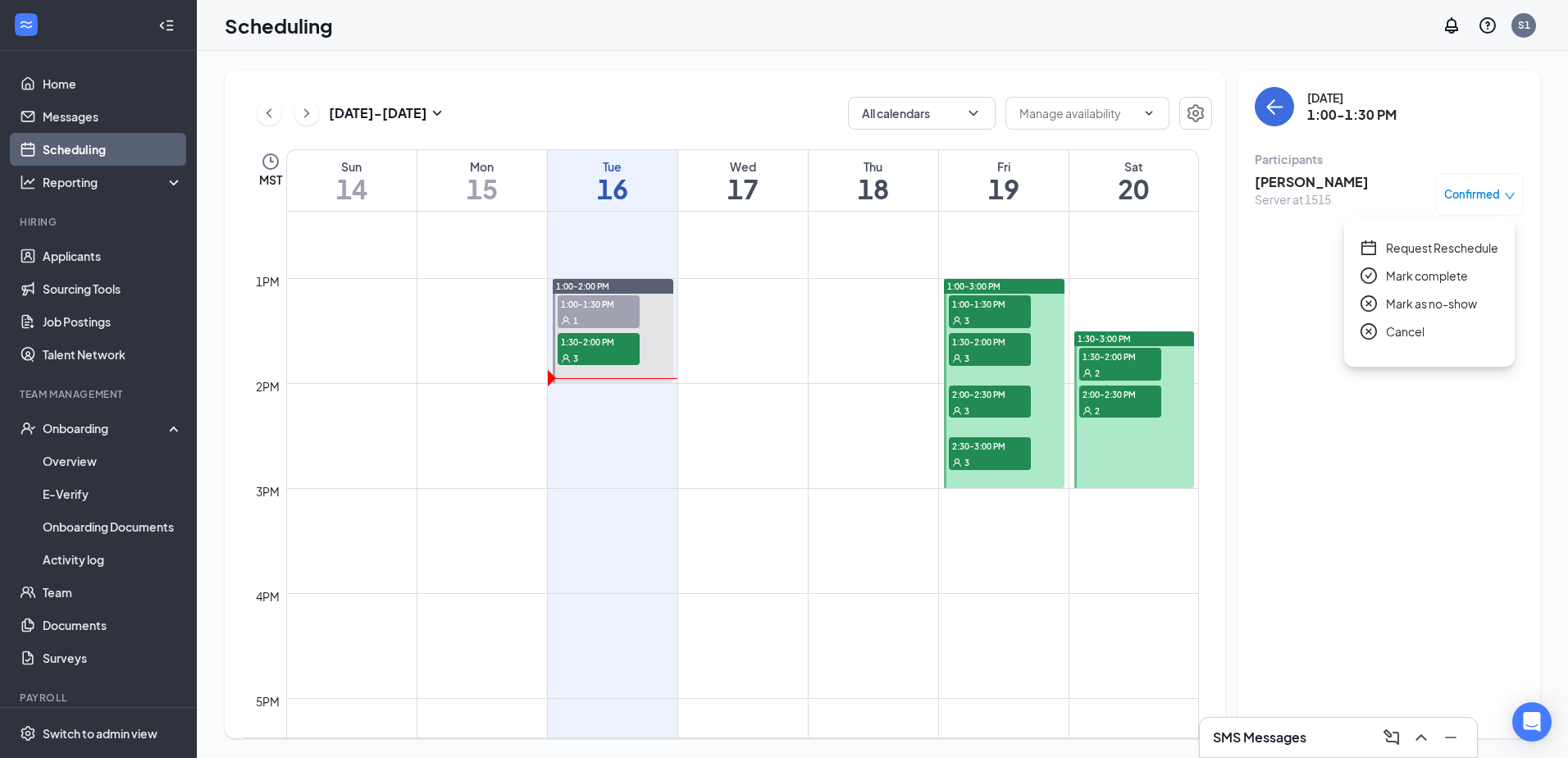
click at [1439, 278] on span "Mark complete" at bounding box center [1427, 275] width 82 height 18
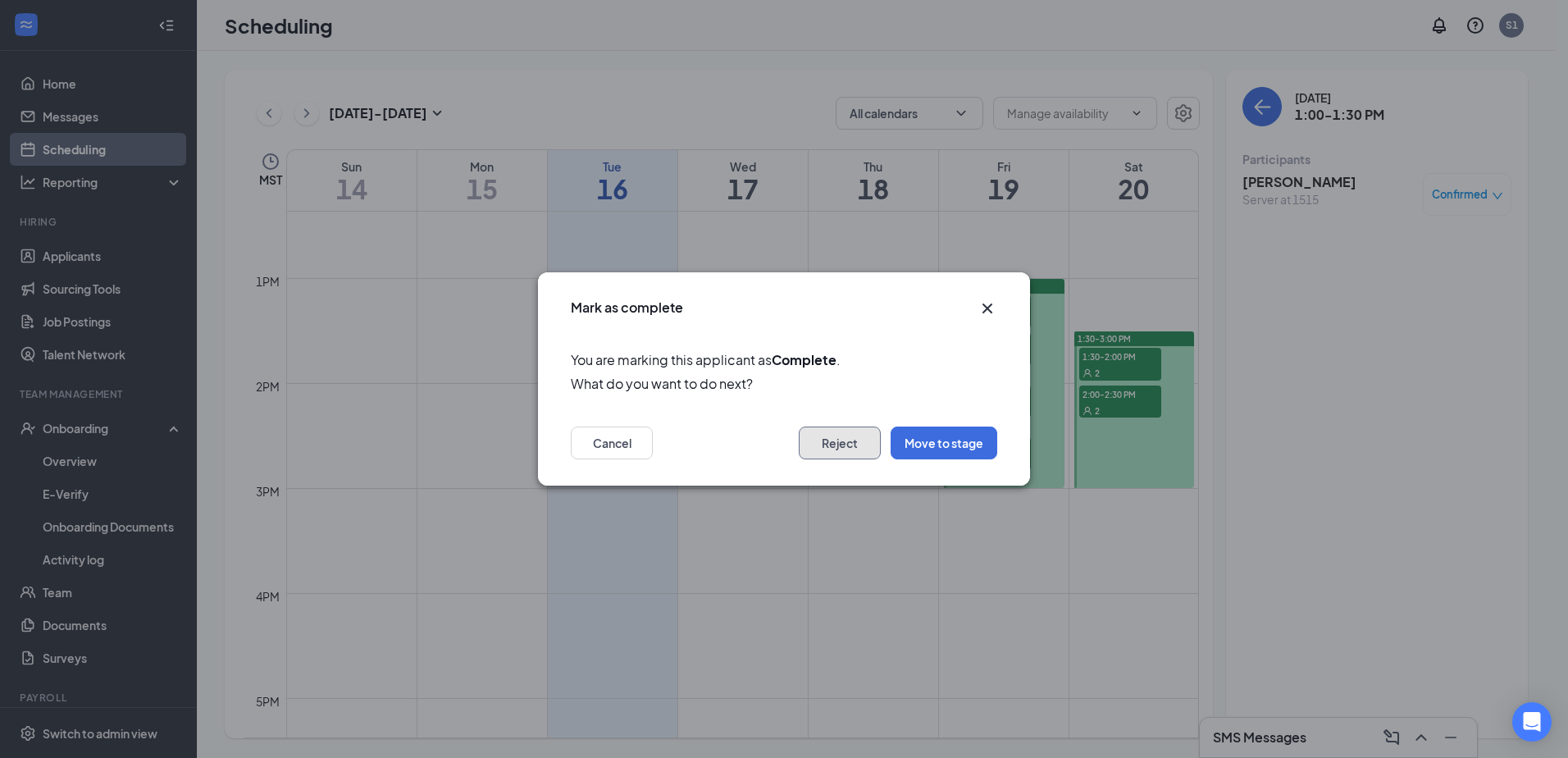
click at [871, 445] on button "Reject" at bounding box center [840, 443] width 82 height 33
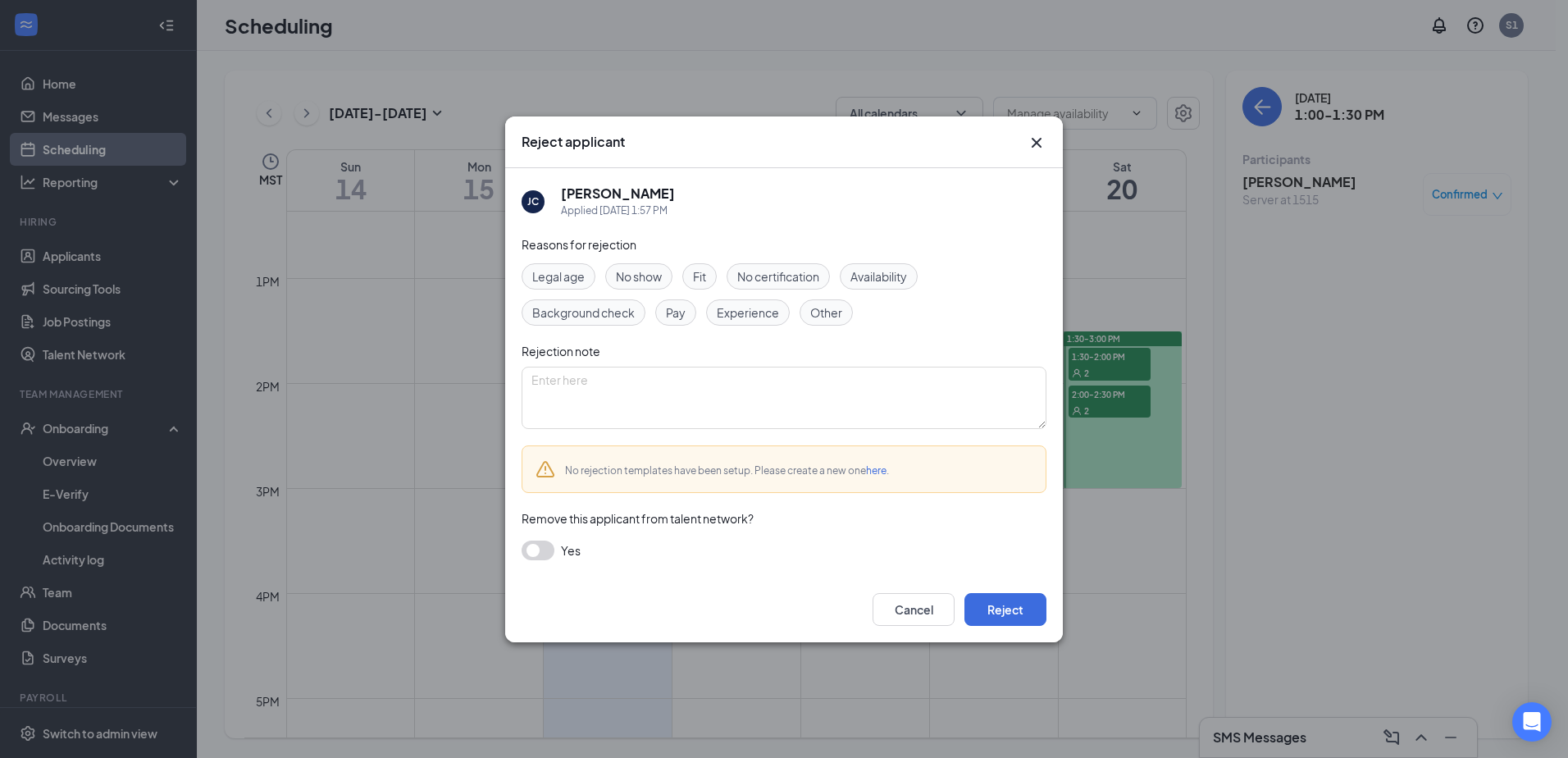
click at [632, 280] on span "No show" at bounding box center [638, 276] width 46 height 18
click at [627, 397] on textarea at bounding box center [784, 398] width 525 height 62
type textarea "no show"
click at [1015, 610] on button "Reject" at bounding box center [1005, 609] width 82 height 33
